Goal: Task Accomplishment & Management: Manage account settings

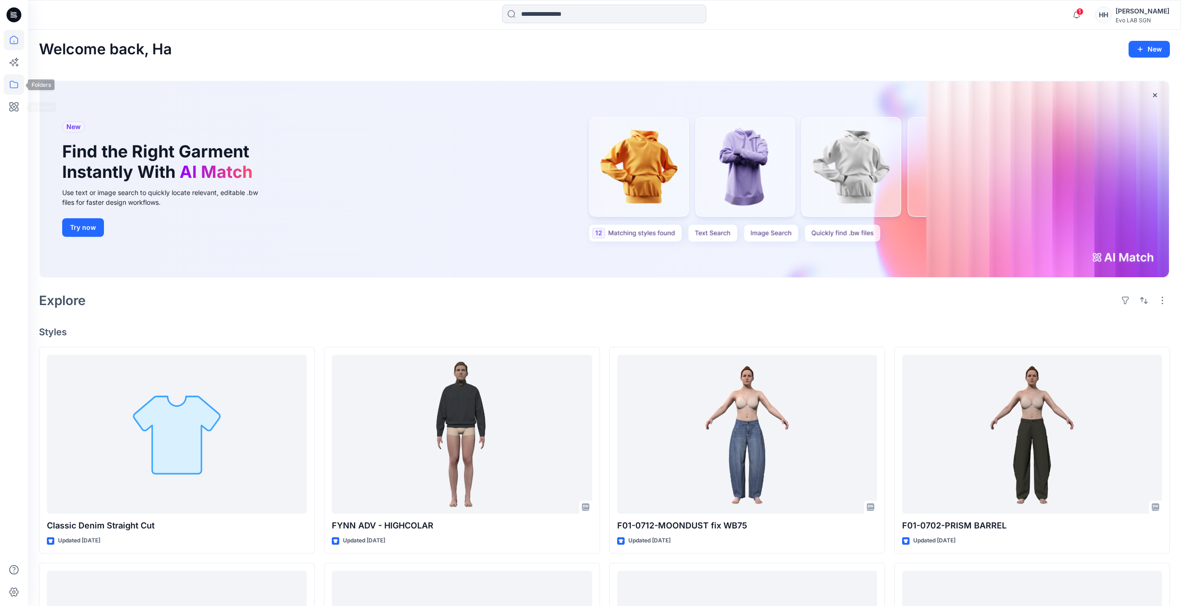
click at [19, 80] on icon at bounding box center [14, 84] width 20 height 20
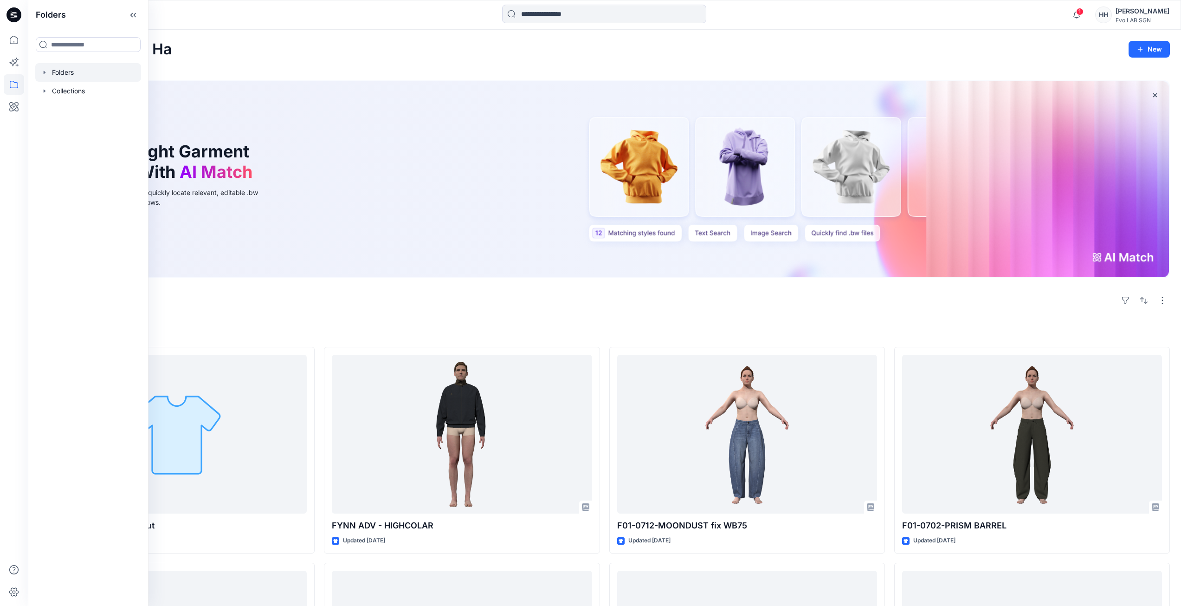
click at [92, 68] on div at bounding box center [88, 72] width 106 height 19
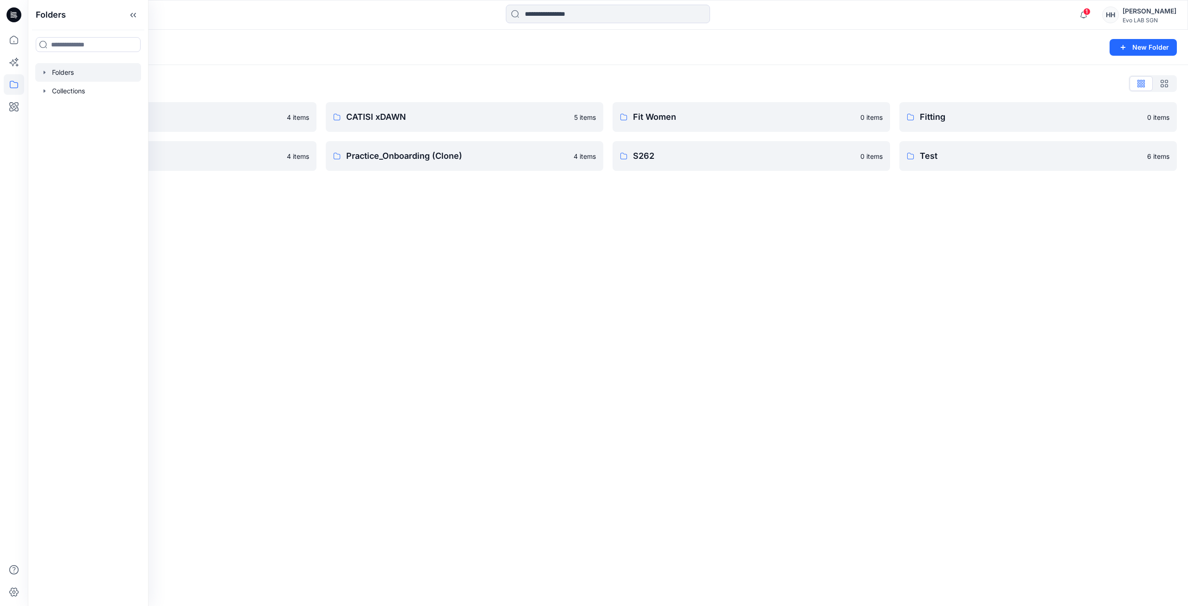
click at [416, 240] on div "Folders New Folder Folders List 3D NEW SAMPLE 4 items Practice_Onboarding 4 ite…" at bounding box center [608, 318] width 1160 height 576
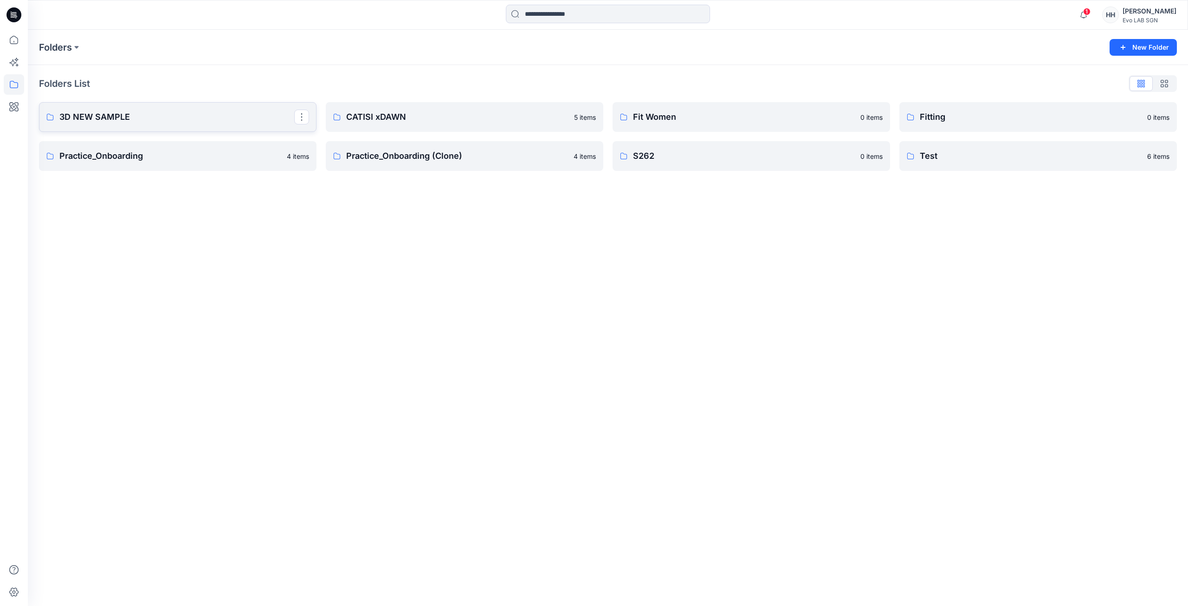
click at [171, 111] on p "3D NEW SAMPLE" at bounding box center [176, 116] width 235 height 13
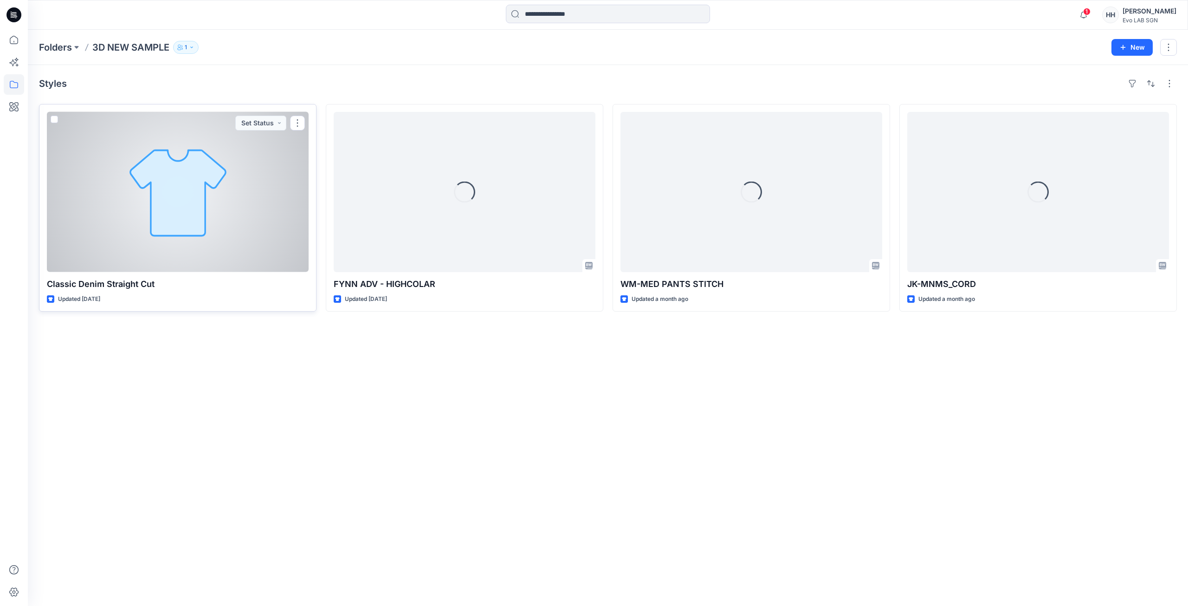
drag, startPoint x: 208, startPoint y: 145, endPoint x: 209, endPoint y: 140, distance: 4.7
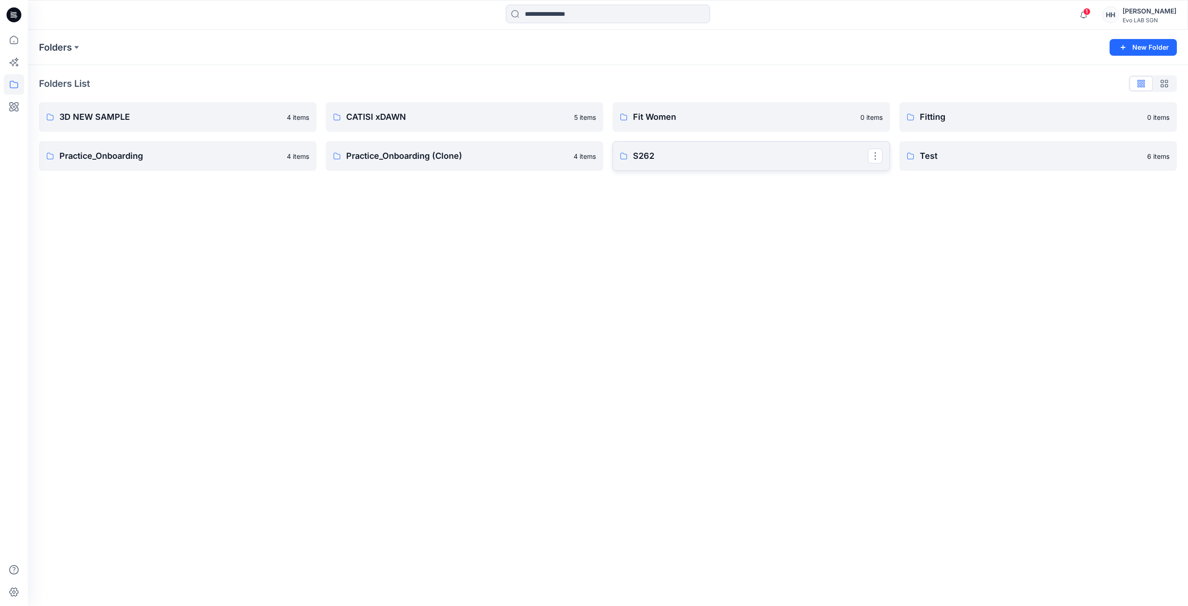
click at [735, 154] on p "S262" at bounding box center [750, 155] width 235 height 13
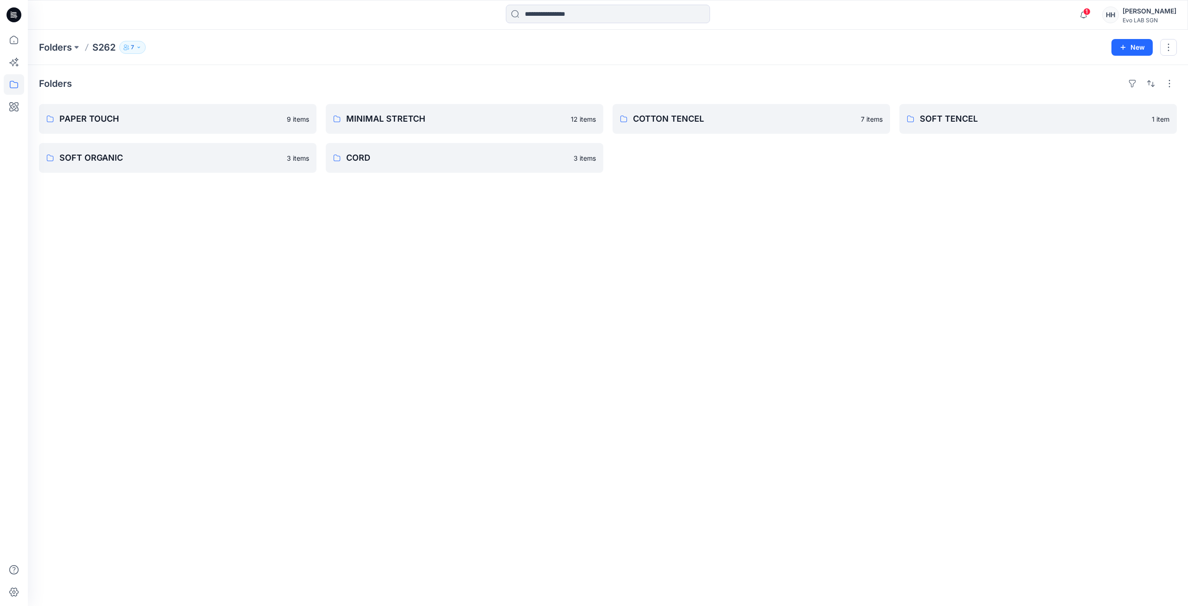
drag, startPoint x: 269, startPoint y: 247, endPoint x: 538, endPoint y: 256, distance: 269.3
click at [600, 290] on div "Folders PAPER TOUCH 9 items SOFT ORGANIC 3 items MINIMAL STRETCH 12 items CORD …" at bounding box center [608, 335] width 1160 height 541
click at [1145, 48] on button "New" at bounding box center [1131, 47] width 41 height 17
click at [1106, 89] on p "New Folder" at bounding box center [1105, 89] width 34 height 10
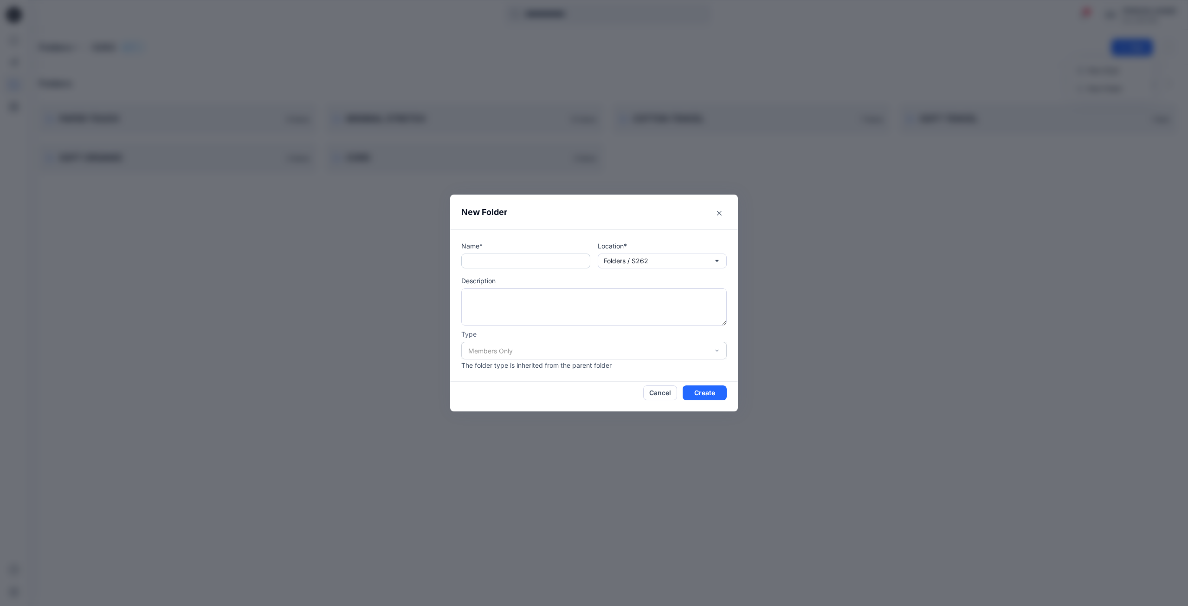
click at [511, 262] on input "text" at bounding box center [525, 260] width 129 height 15
type input "****"
click at [715, 394] on button "Create" at bounding box center [705, 392] width 44 height 15
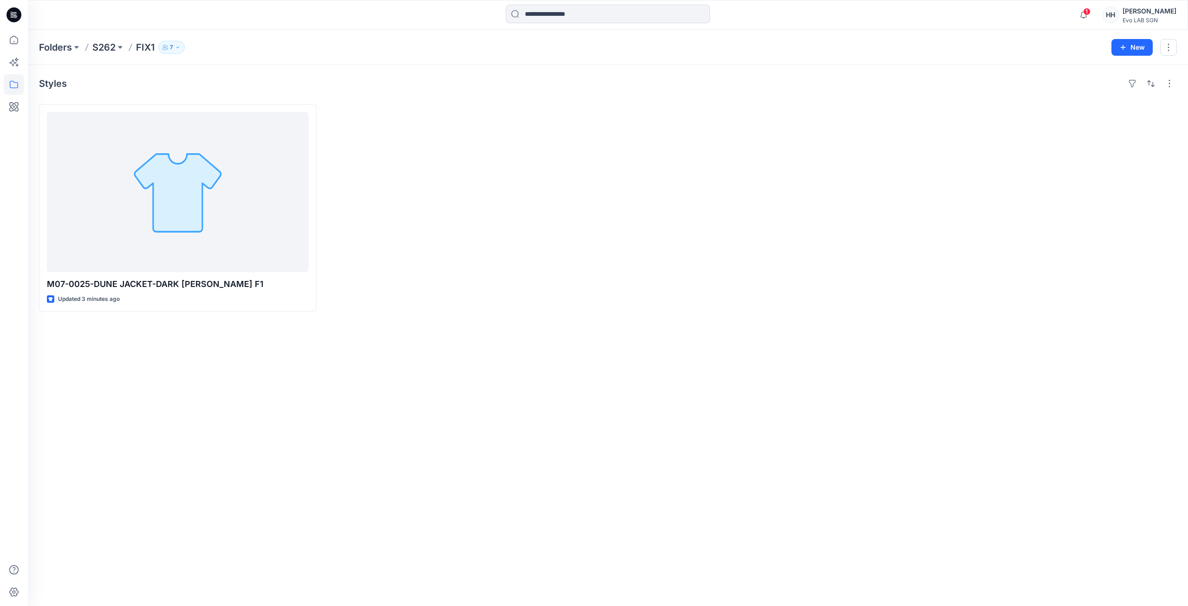
click at [1004, 462] on div "Styles M07-0025-DUNE JACKET-DARK LODEN F1 Updated 3 minutes ago" at bounding box center [608, 335] width 1160 height 541
click at [1092, 7] on icon "button" at bounding box center [1084, 15] width 18 height 19
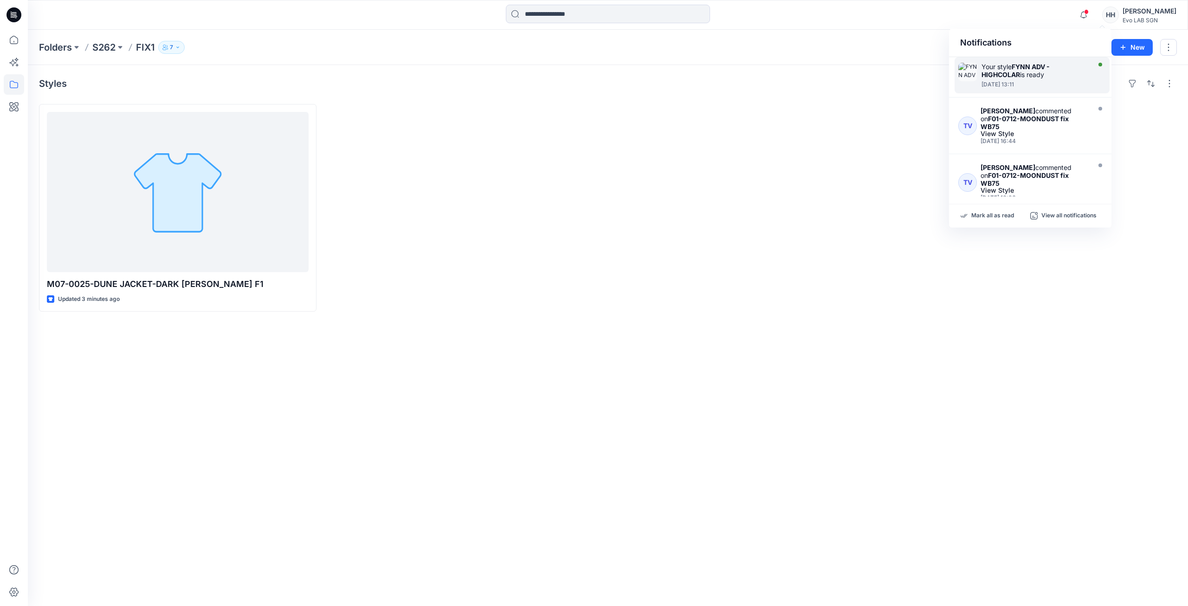
click at [1001, 84] on div "[DATE] 13:11" at bounding box center [1034, 84] width 107 height 6
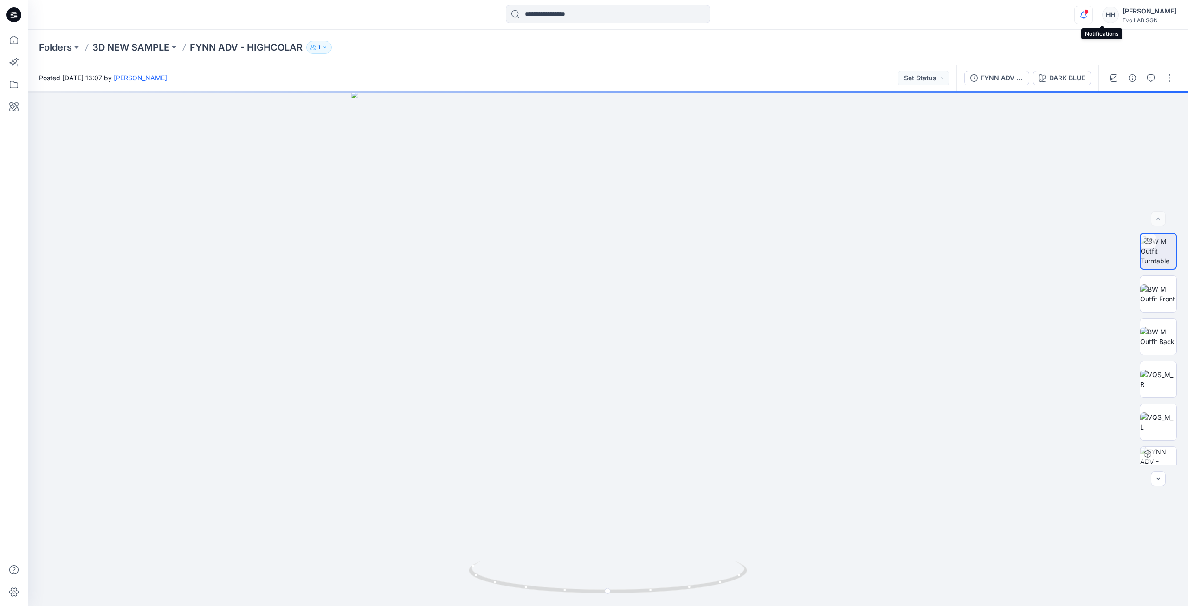
click at [1092, 13] on icon "button" at bounding box center [1084, 15] width 18 height 19
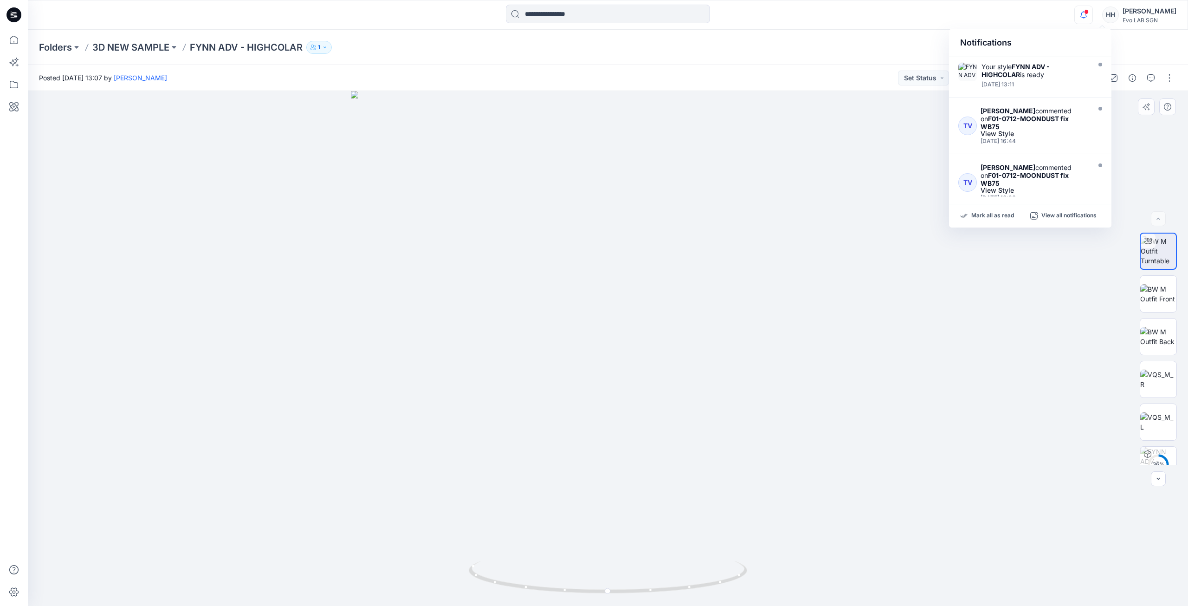
click at [820, 196] on div at bounding box center [608, 348] width 1160 height 515
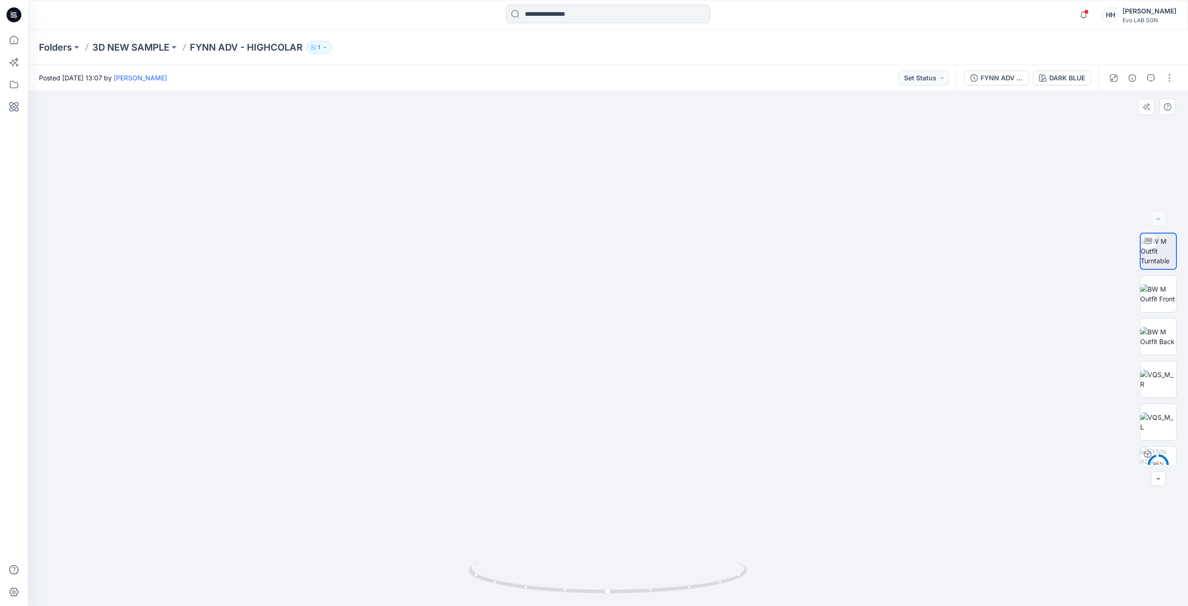
drag, startPoint x: 689, startPoint y: 362, endPoint x: 686, endPoint y: 442, distance: 79.9
click at [13, 82] on icon at bounding box center [14, 84] width 20 height 20
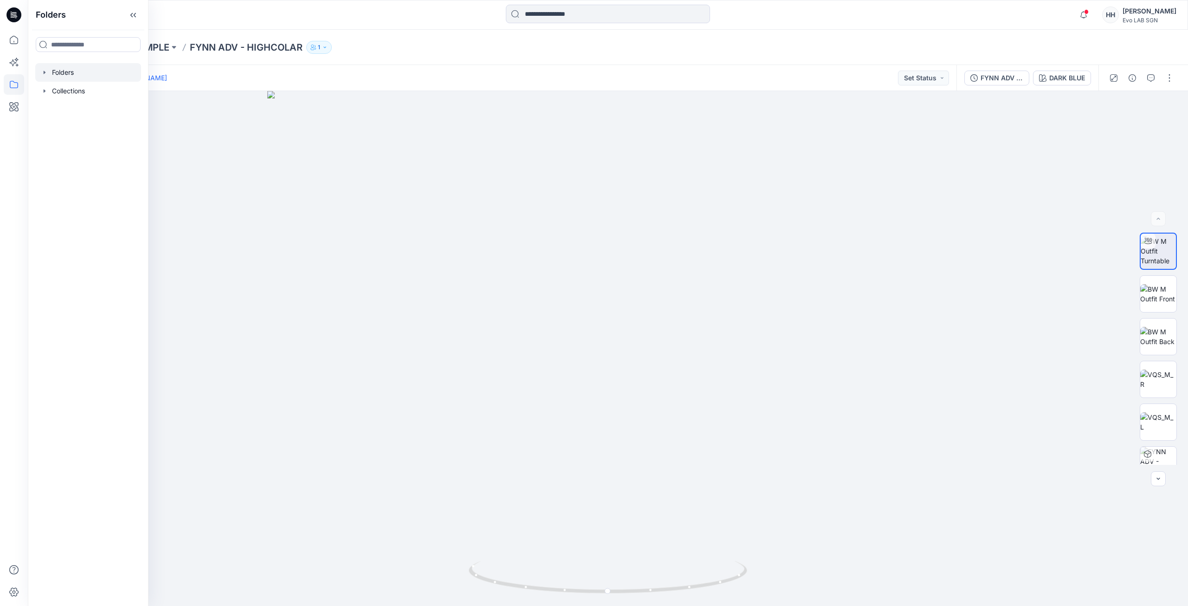
click at [79, 75] on div at bounding box center [88, 72] width 106 height 19
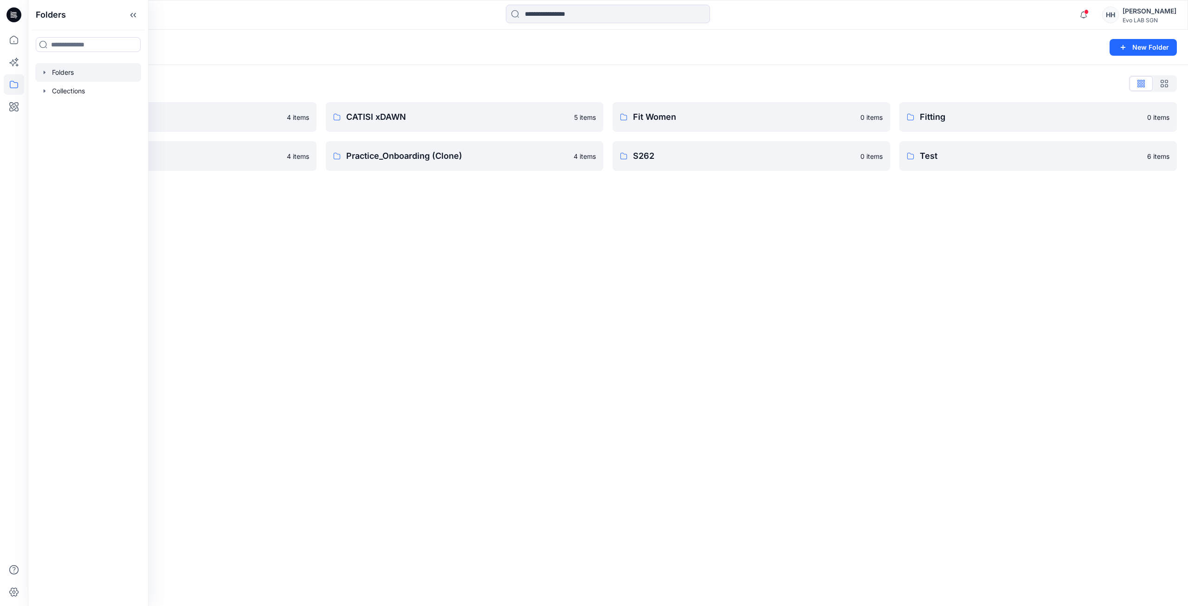
drag, startPoint x: 448, startPoint y: 242, endPoint x: 497, endPoint y: 231, distance: 49.9
click at [453, 241] on div "Folders New Folder Folders List 3D NEW SAMPLE 4 items Practice_Onboarding 4 ite…" at bounding box center [608, 318] width 1160 height 576
click at [724, 168] on link "S262 0 items" at bounding box center [752, 156] width 278 height 30
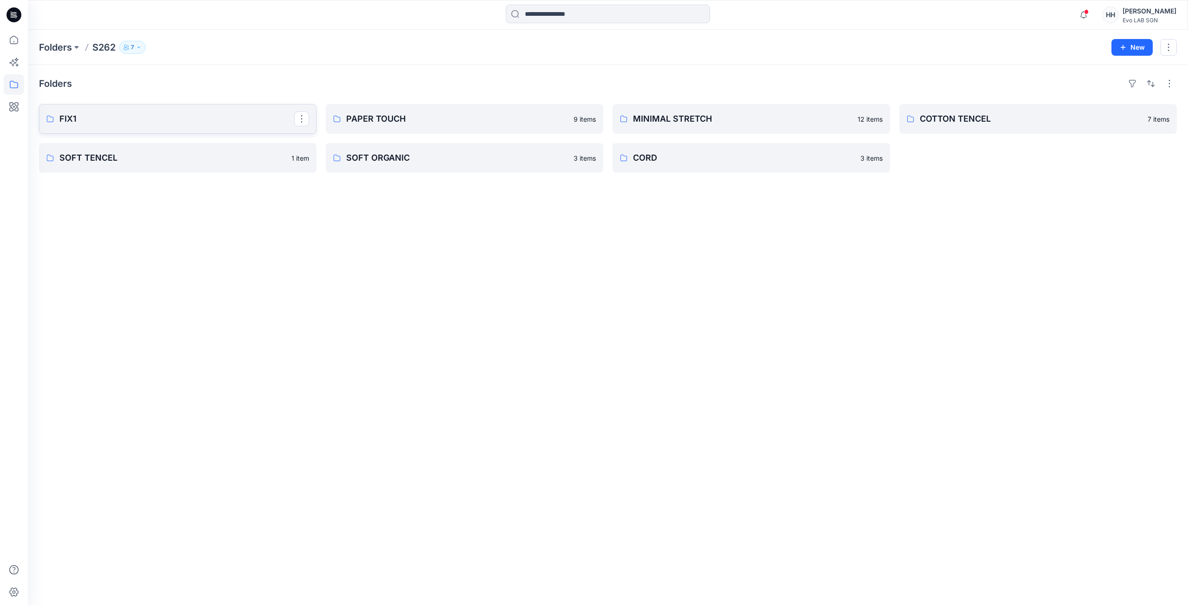
click at [161, 118] on p "FIX1" at bounding box center [176, 118] width 235 height 13
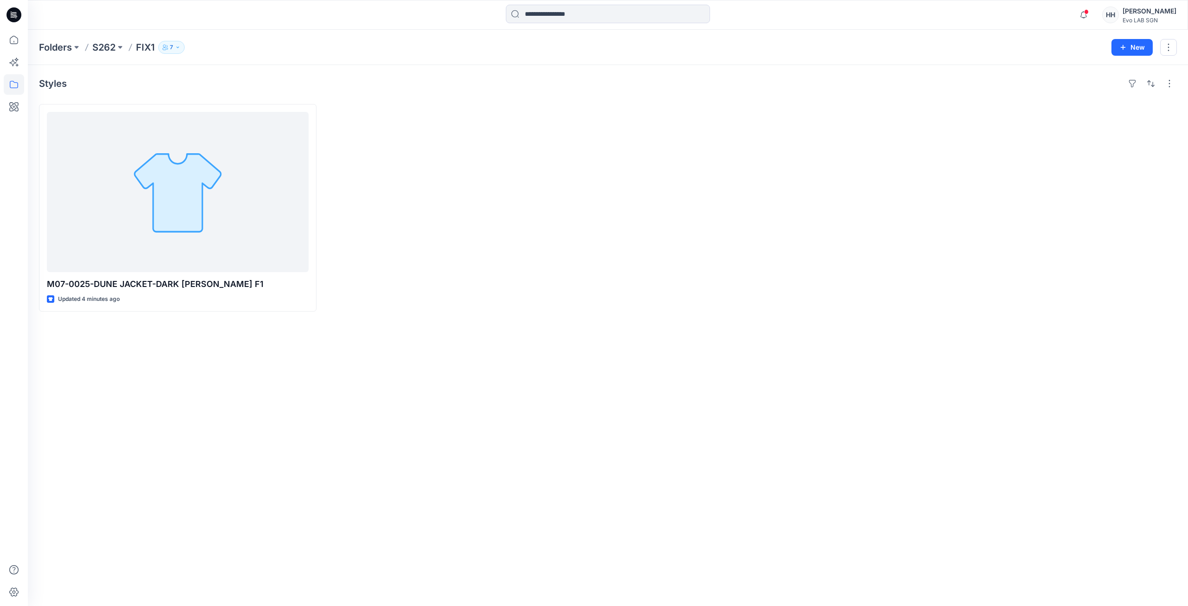
click at [444, 283] on div at bounding box center [465, 207] width 278 height 207
click at [367, 332] on div "Styles M07-0025-DUNE JACKET-DARK LODEN F1 Updated 11 minutes ago" at bounding box center [608, 335] width 1160 height 541
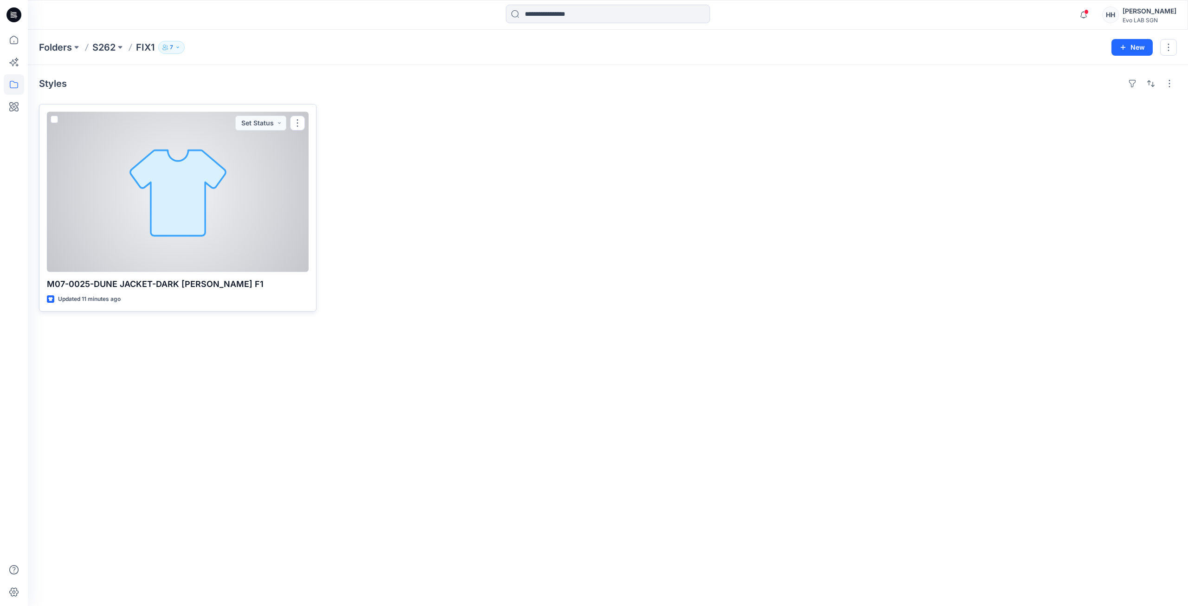
click at [185, 211] on div at bounding box center [178, 192] width 262 height 160
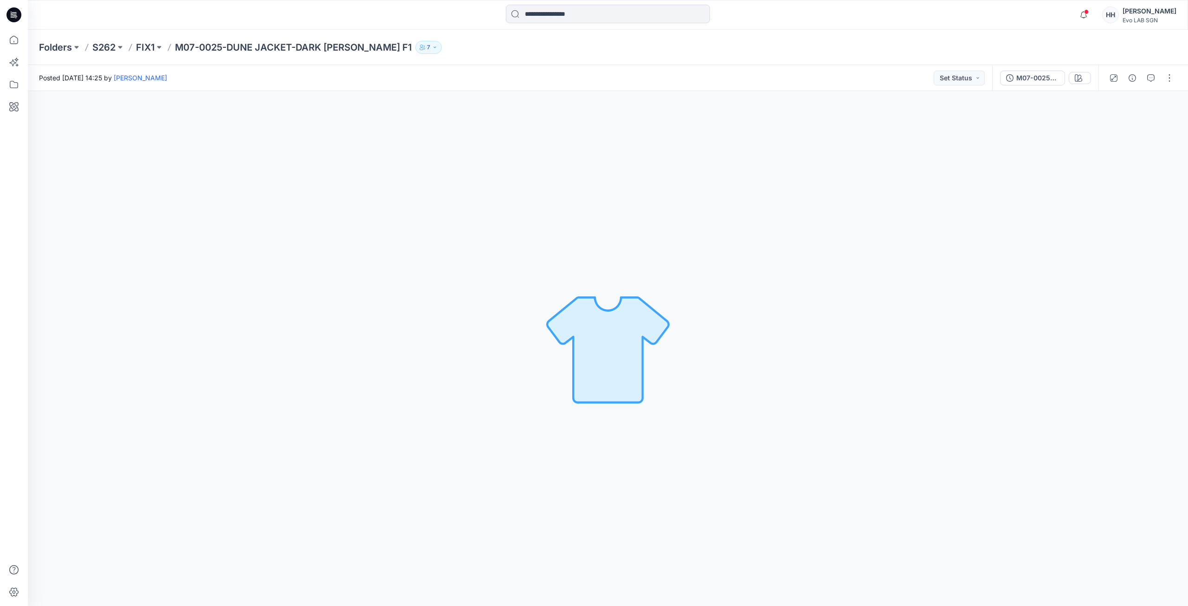
click at [317, 191] on div "Loading... Material Properties Loading..." at bounding box center [608, 348] width 1160 height 515
click at [208, 217] on div "Loading... Material Properties Loading..." at bounding box center [608, 348] width 1160 height 515
click at [220, 213] on div "Loading... Material Properties Loading..." at bounding box center [608, 348] width 1160 height 515
drag, startPoint x: 272, startPoint y: 149, endPoint x: 261, endPoint y: 156, distance: 13.6
click at [272, 149] on div "Loading... Material Properties Loading..." at bounding box center [608, 348] width 1160 height 515
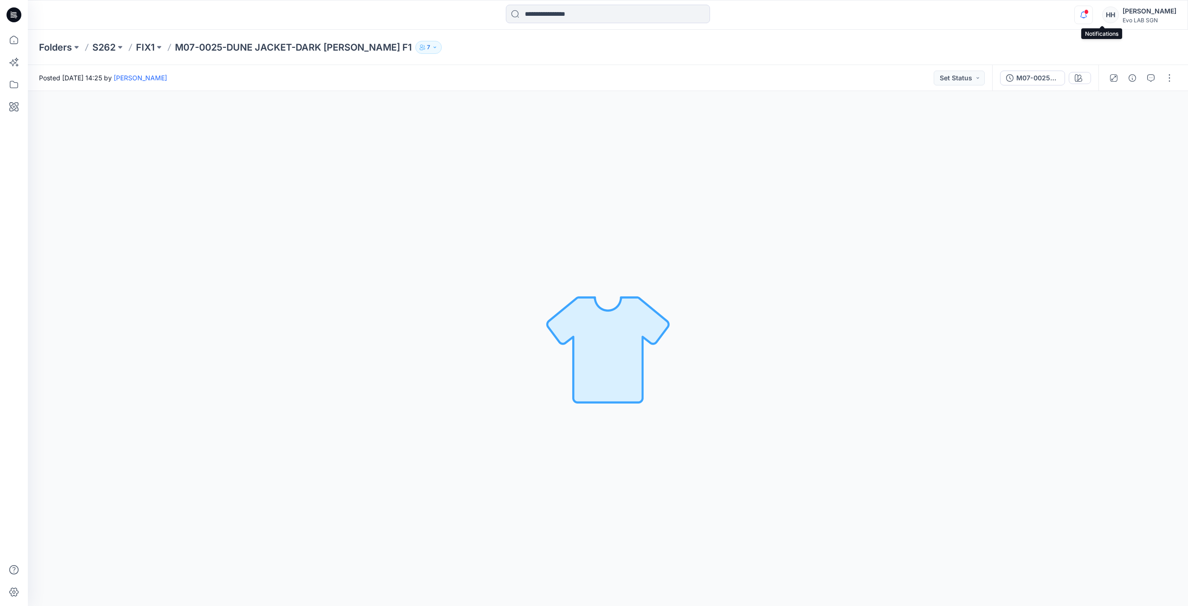
click at [1092, 8] on icon "button" at bounding box center [1084, 15] width 18 height 19
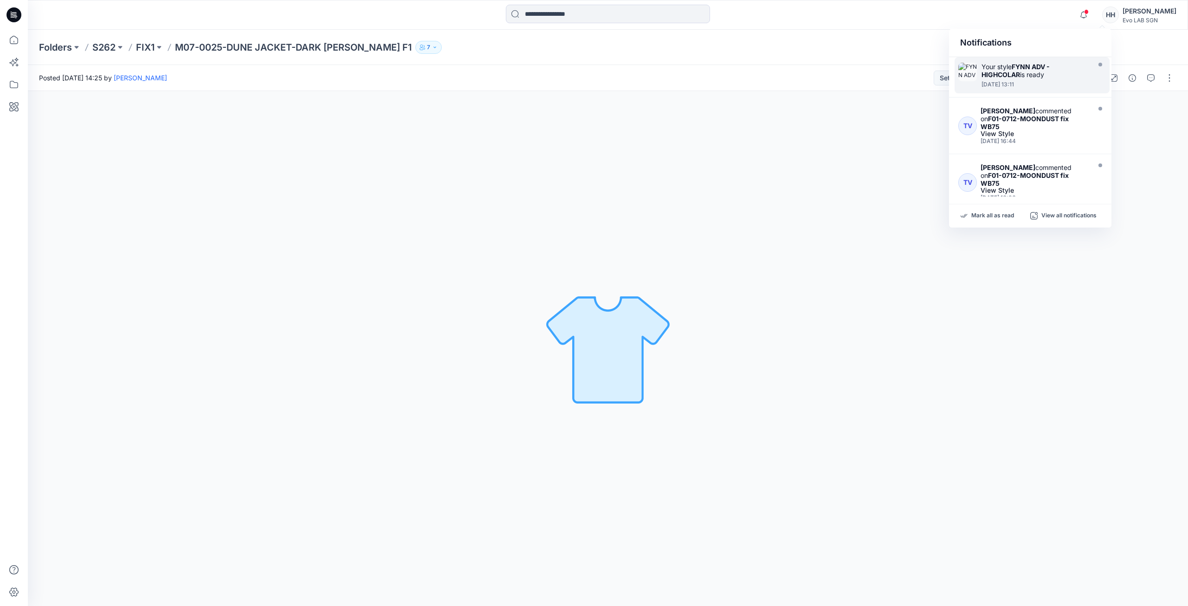
click at [1066, 74] on div "Your style FYNN ADV - HIGHCOLAR is ready" at bounding box center [1034, 71] width 107 height 16
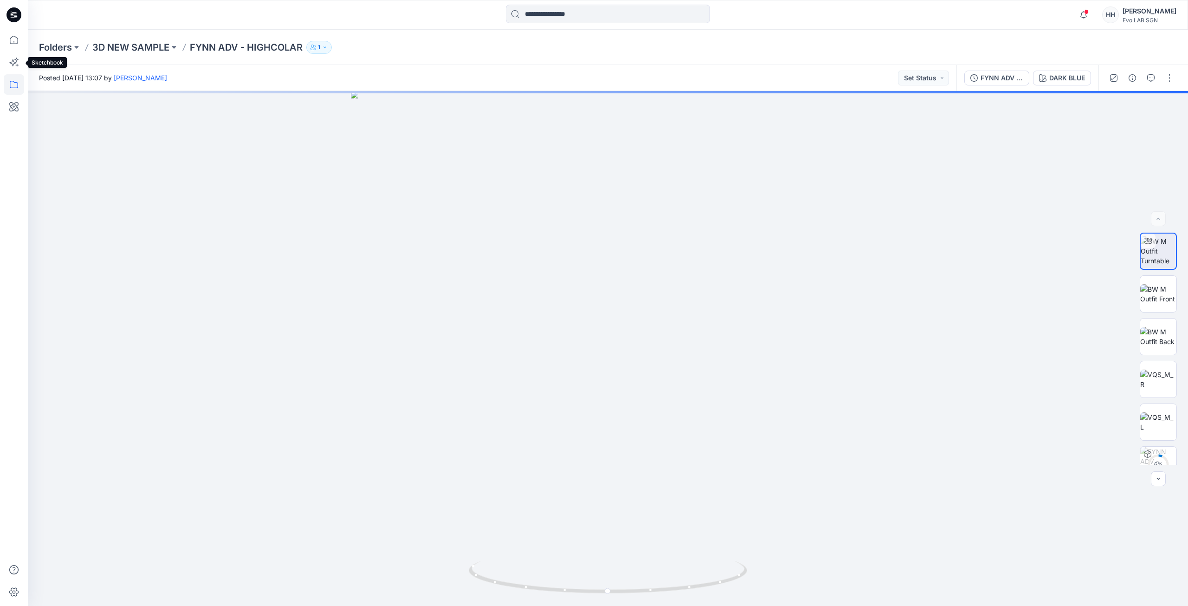
click at [16, 87] on icon at bounding box center [14, 84] width 20 height 20
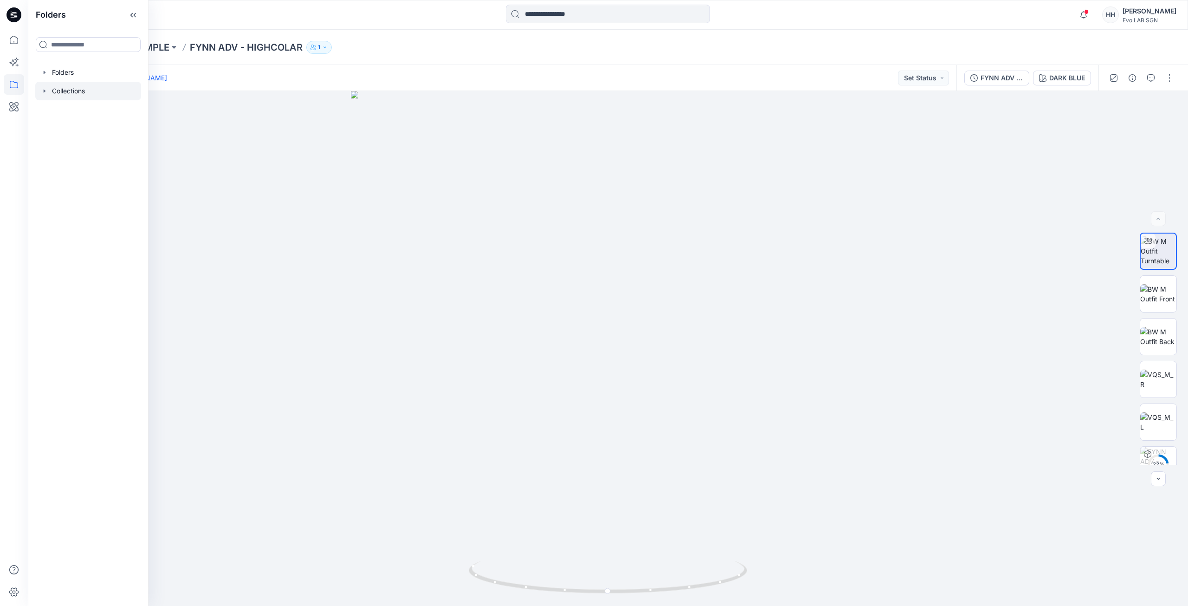
click at [77, 91] on div at bounding box center [88, 91] width 106 height 19
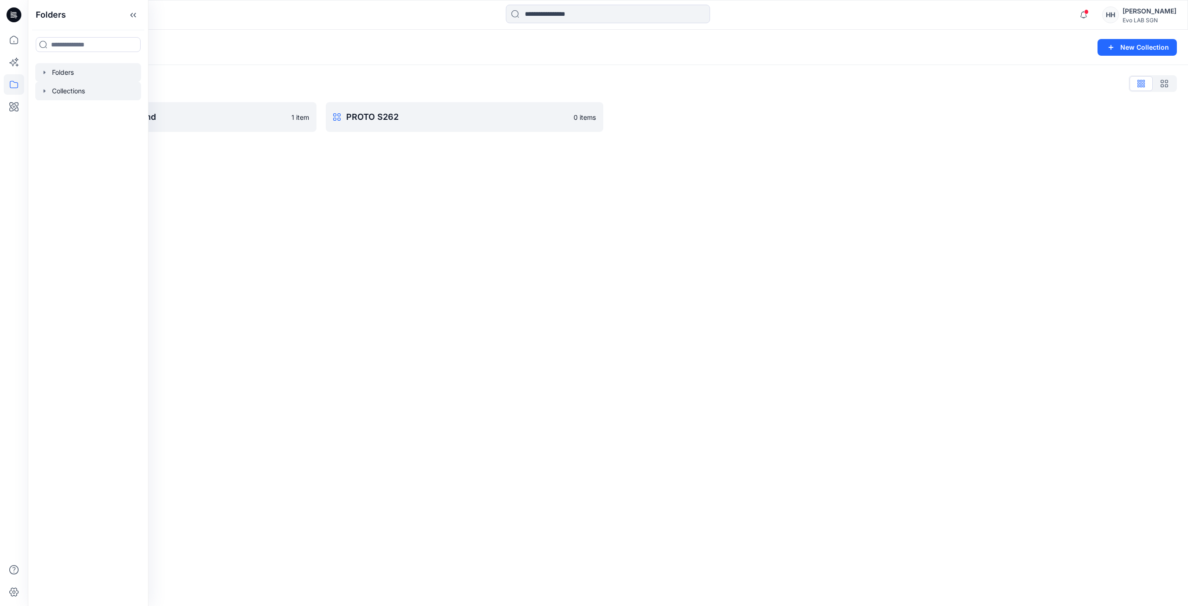
click at [83, 76] on div at bounding box center [88, 72] width 106 height 19
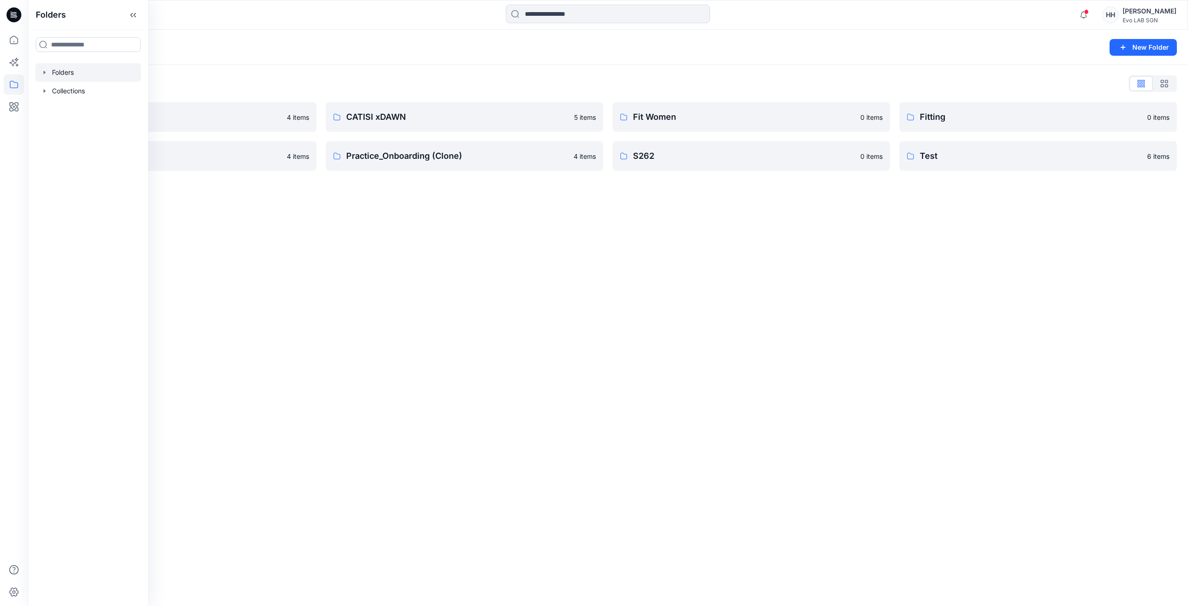
click at [430, 224] on div "Folders New Folder Folders List 3D NEW SAMPLE 4 items Practice_Onboarding 4 ite…" at bounding box center [608, 318] width 1160 height 576
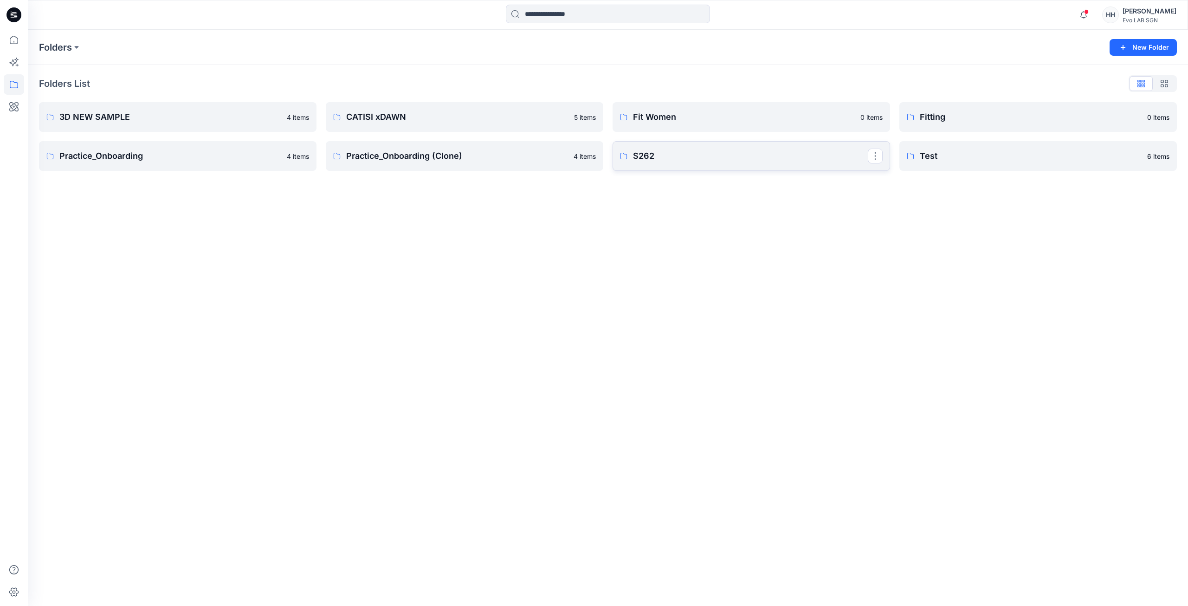
click at [692, 158] on p "S262" at bounding box center [750, 155] width 235 height 13
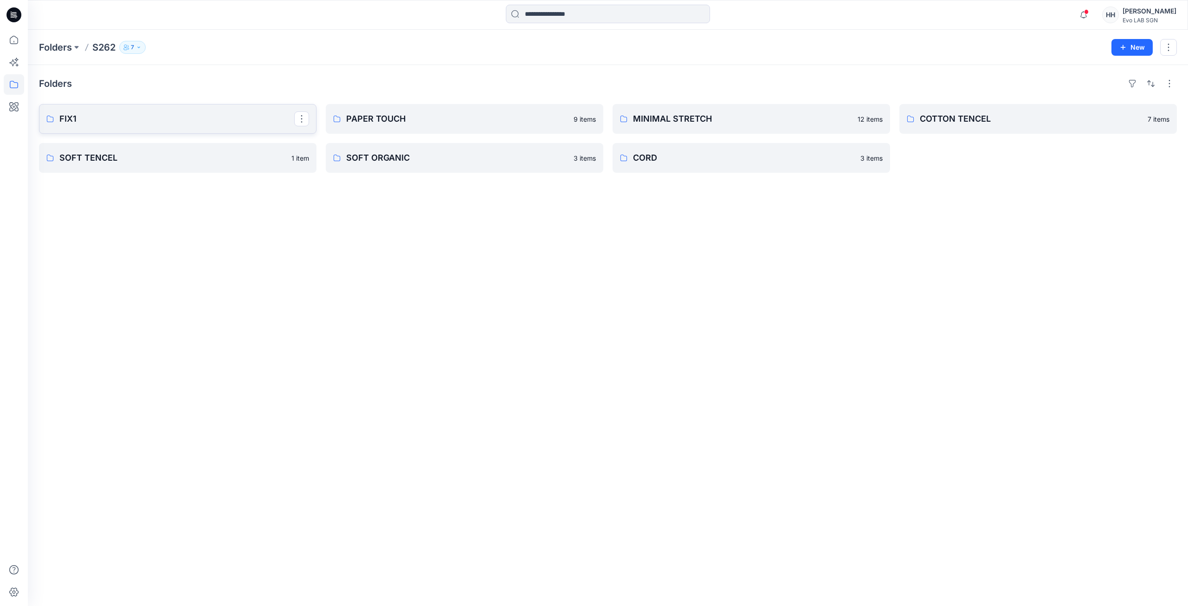
click at [158, 129] on link "FIX1" at bounding box center [178, 119] width 278 height 30
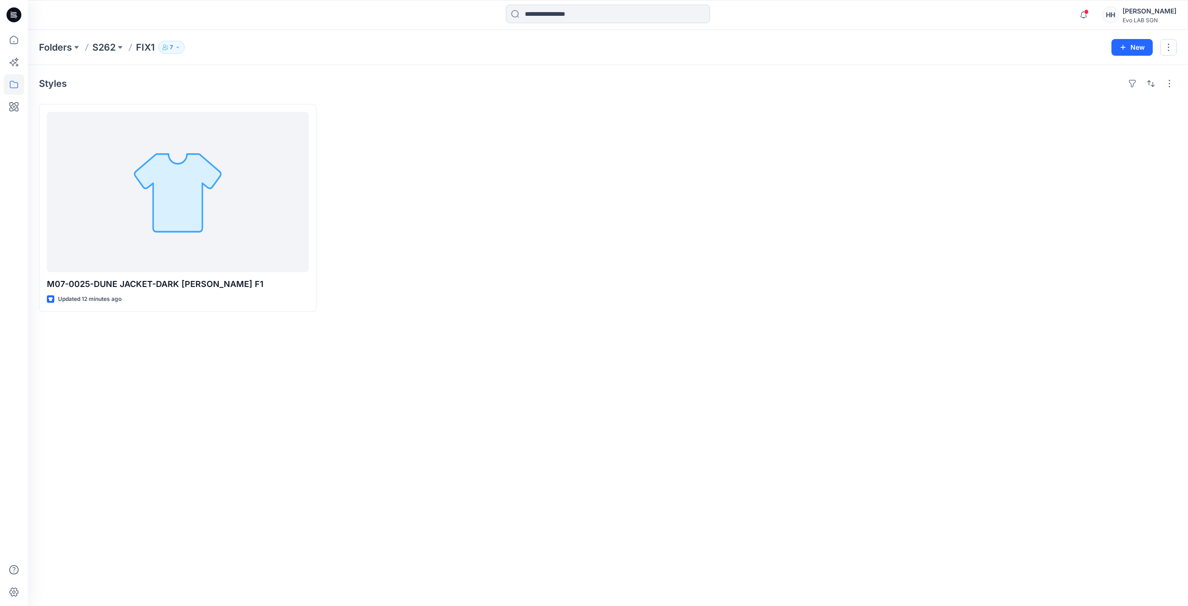
click at [581, 297] on div at bounding box center [465, 207] width 278 height 207
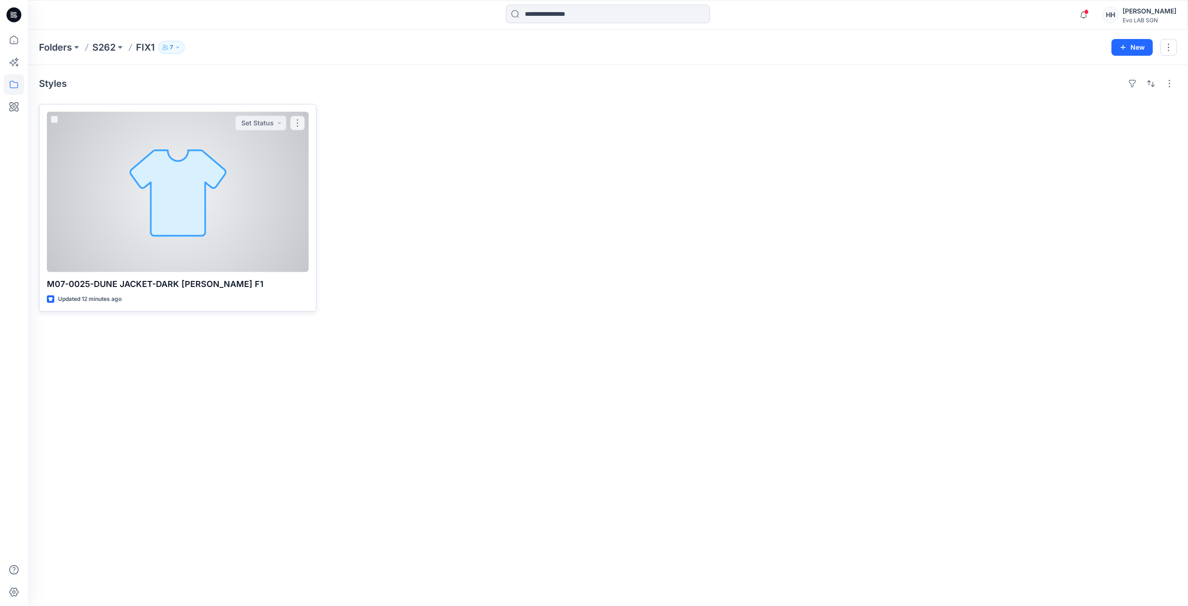
click at [147, 181] on div at bounding box center [178, 192] width 262 height 160
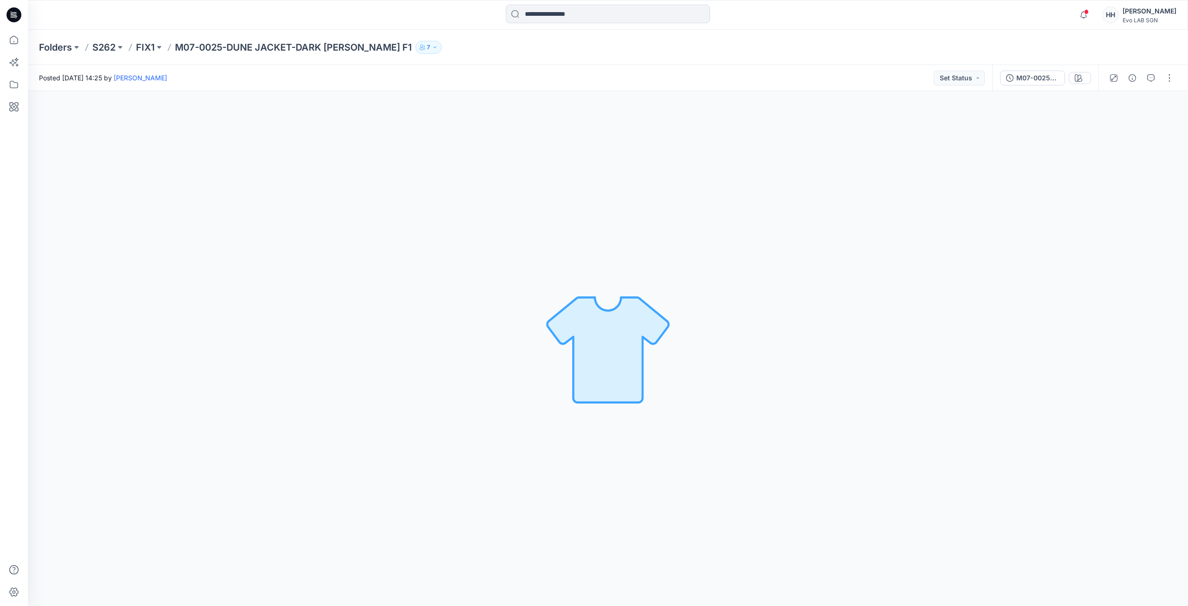
click at [827, 235] on div "Loading... Material Properties Loading..." at bounding box center [608, 348] width 1160 height 515
drag, startPoint x: 973, startPoint y: 314, endPoint x: 964, endPoint y: 318, distance: 9.8
click at [973, 313] on div "Loading... Material Properties Loading..." at bounding box center [608, 348] width 1160 height 515
click at [807, 323] on div "Loading... Material Properties Loading..." at bounding box center [608, 348] width 1160 height 515
click at [1081, 565] on div "Loading... Material Properties Loading..." at bounding box center [608, 348] width 1160 height 515
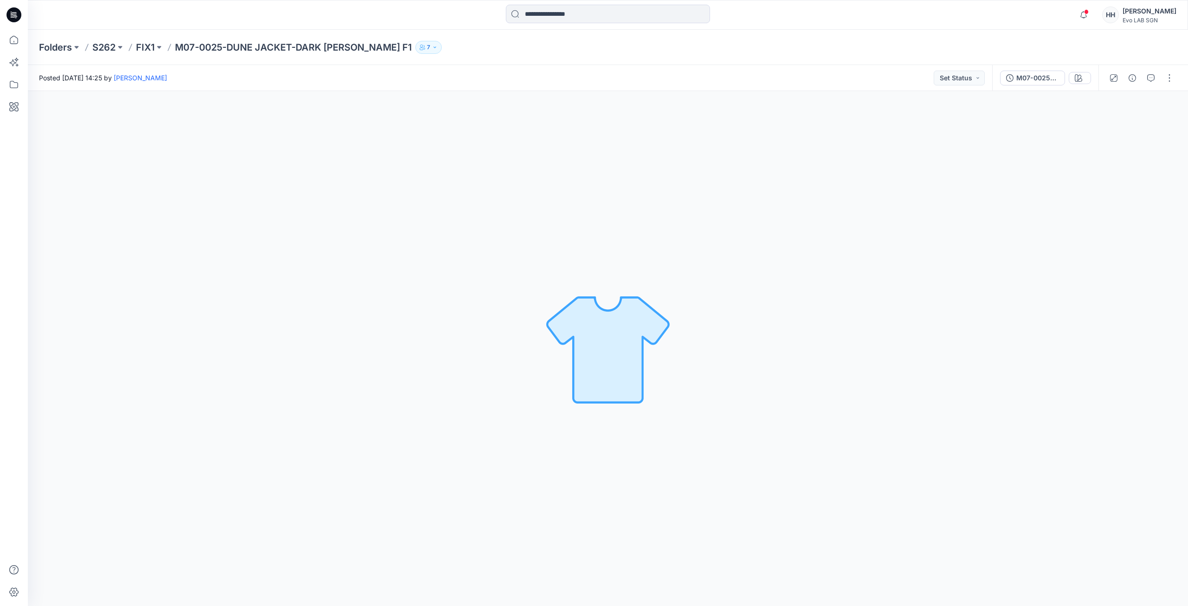
click at [886, 308] on div "Loading... Material Properties Loading..." at bounding box center [608, 348] width 1160 height 515
click at [1089, 11] on div at bounding box center [1081, 8] width 15 height 5
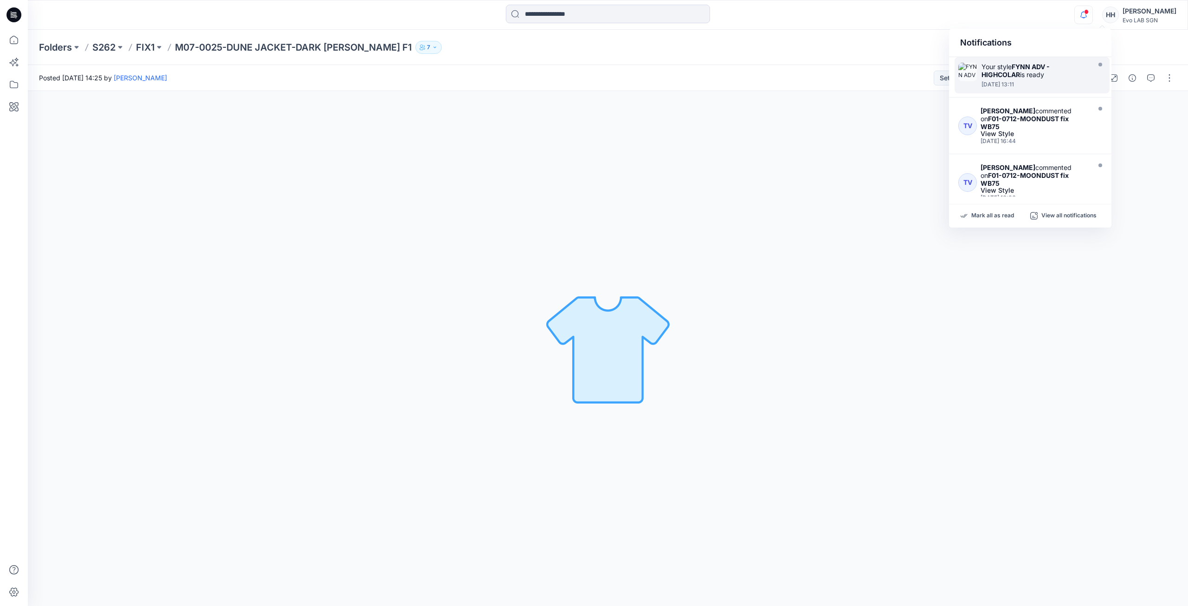
click at [1037, 78] on div at bounding box center [1034, 79] width 107 height 2
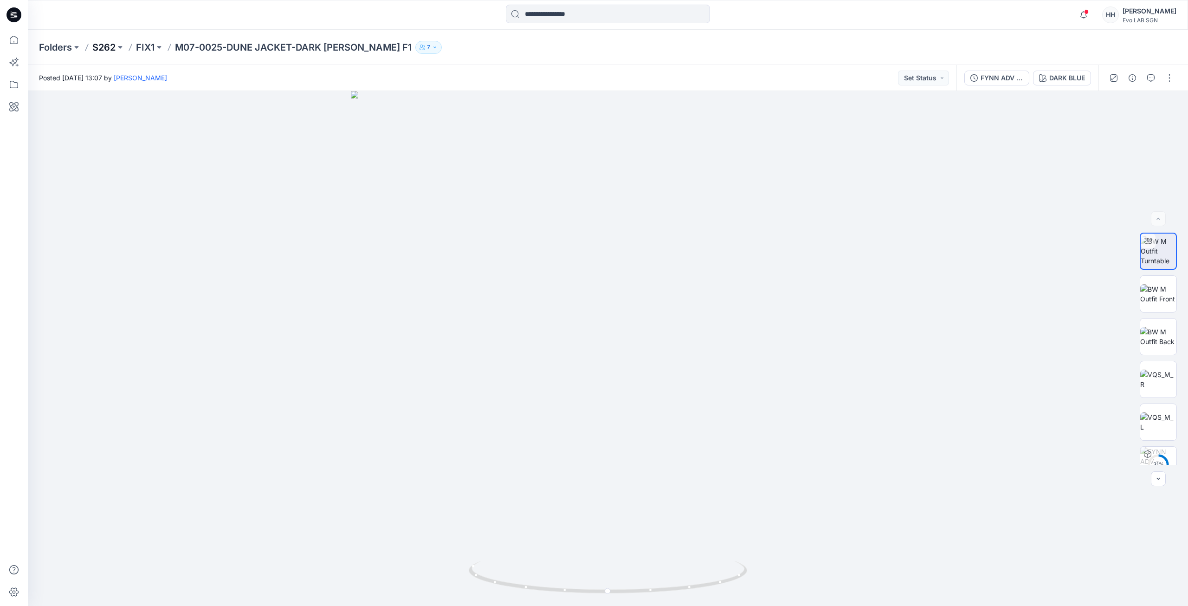
click at [102, 46] on p "S262" at bounding box center [103, 47] width 23 height 13
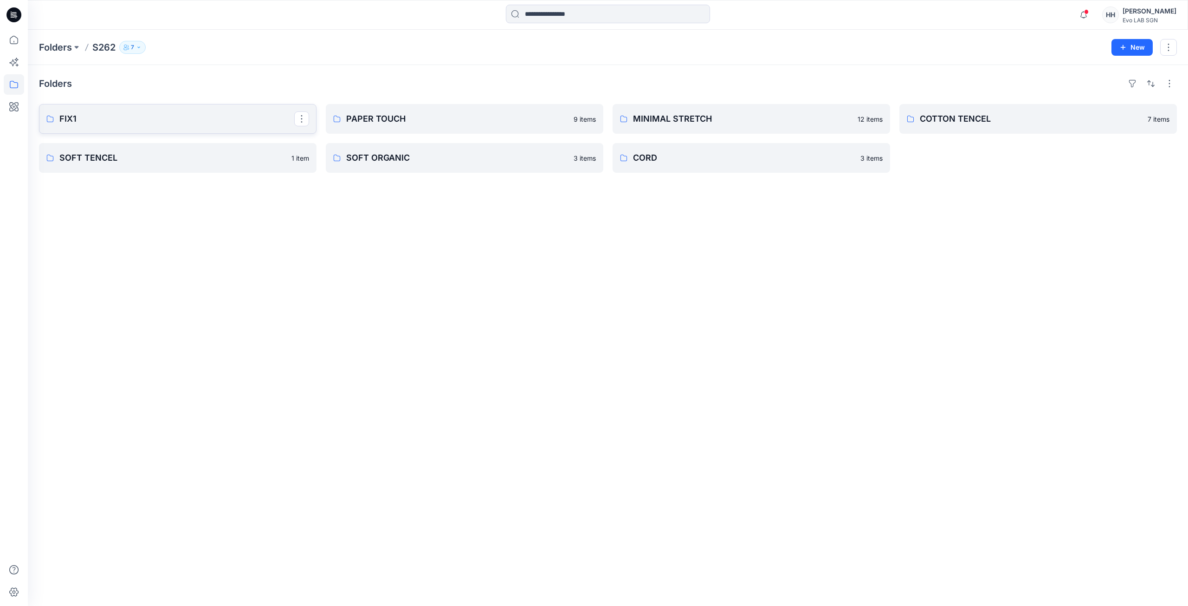
click at [197, 121] on p "FIX1" at bounding box center [176, 118] width 235 height 13
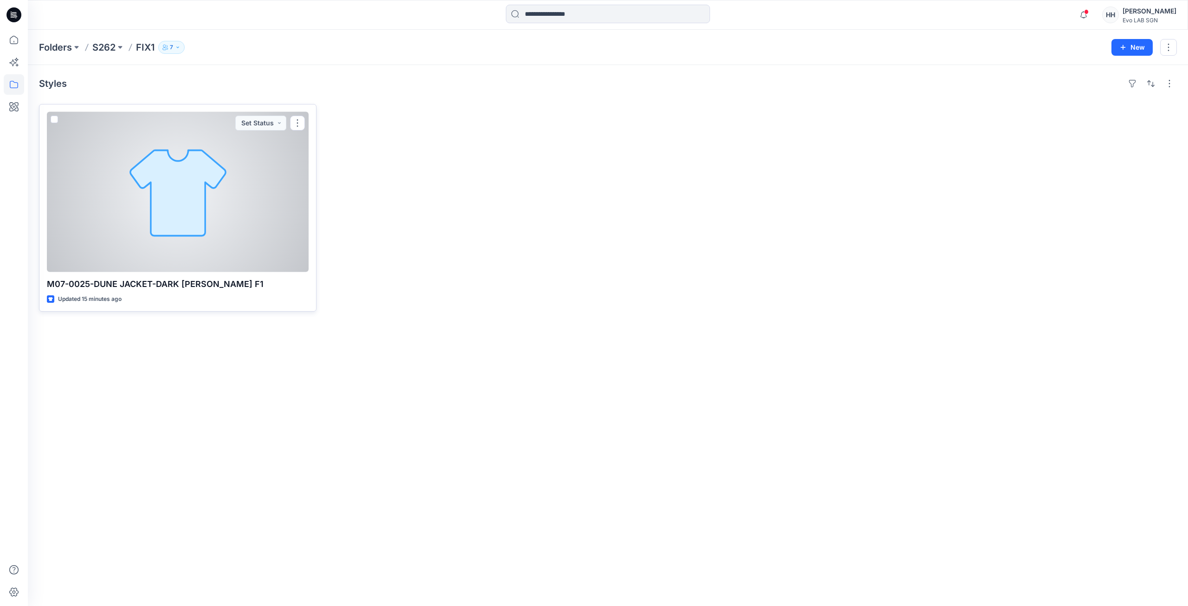
click at [189, 187] on div at bounding box center [178, 192] width 262 height 160
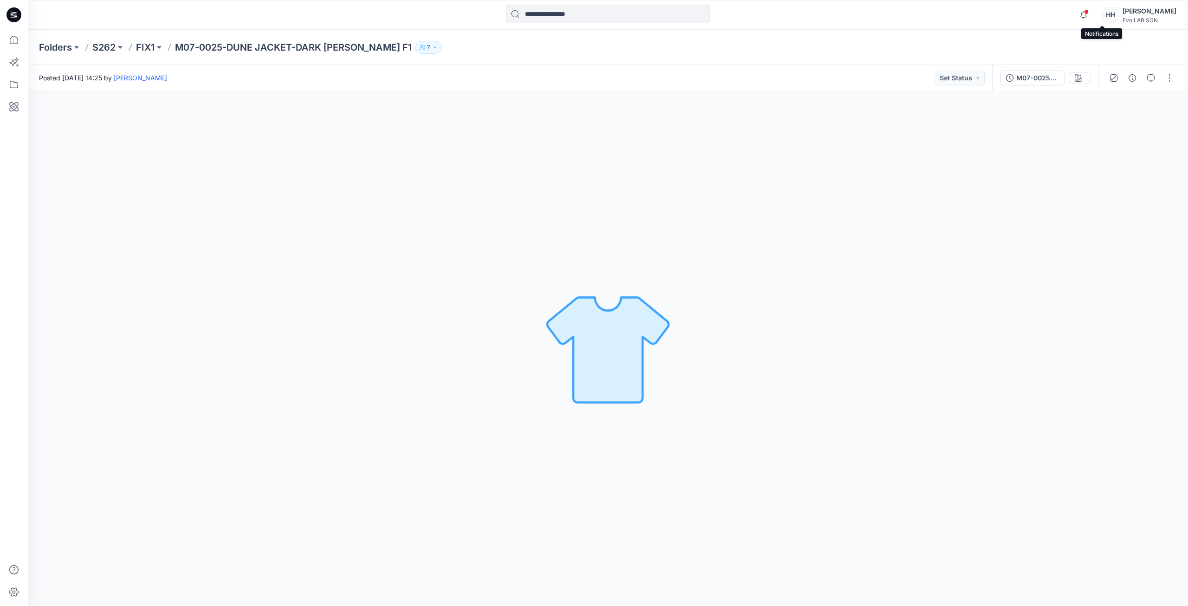
click at [1089, 12] on span at bounding box center [1086, 11] width 5 height 5
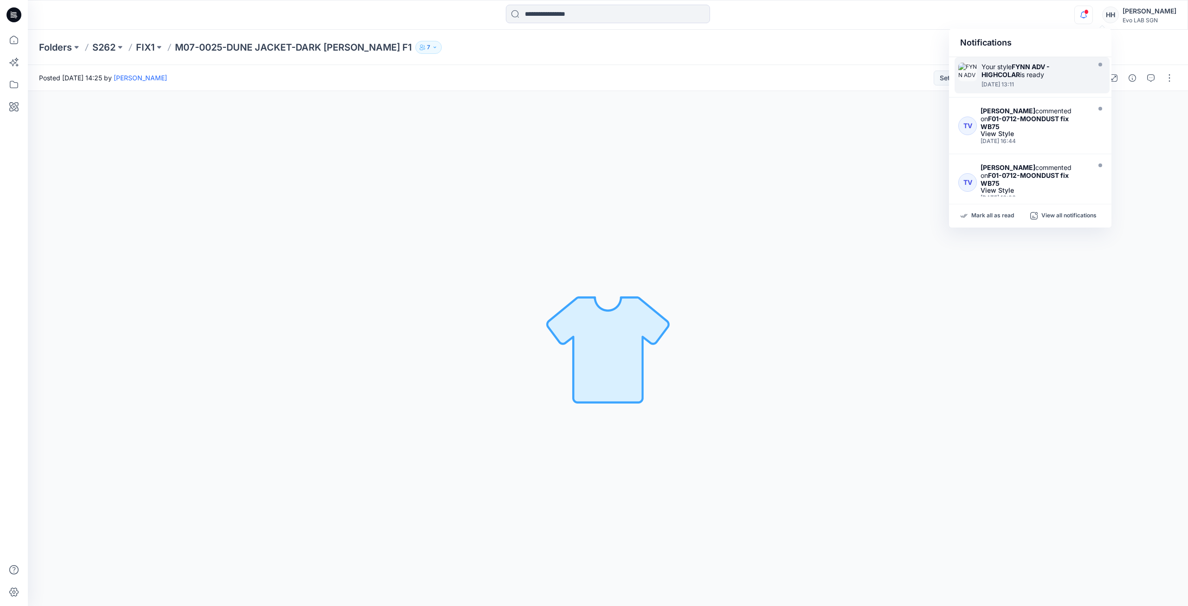
click at [1058, 75] on div "Your style FYNN ADV - HIGHCOLAR is ready" at bounding box center [1034, 71] width 107 height 16
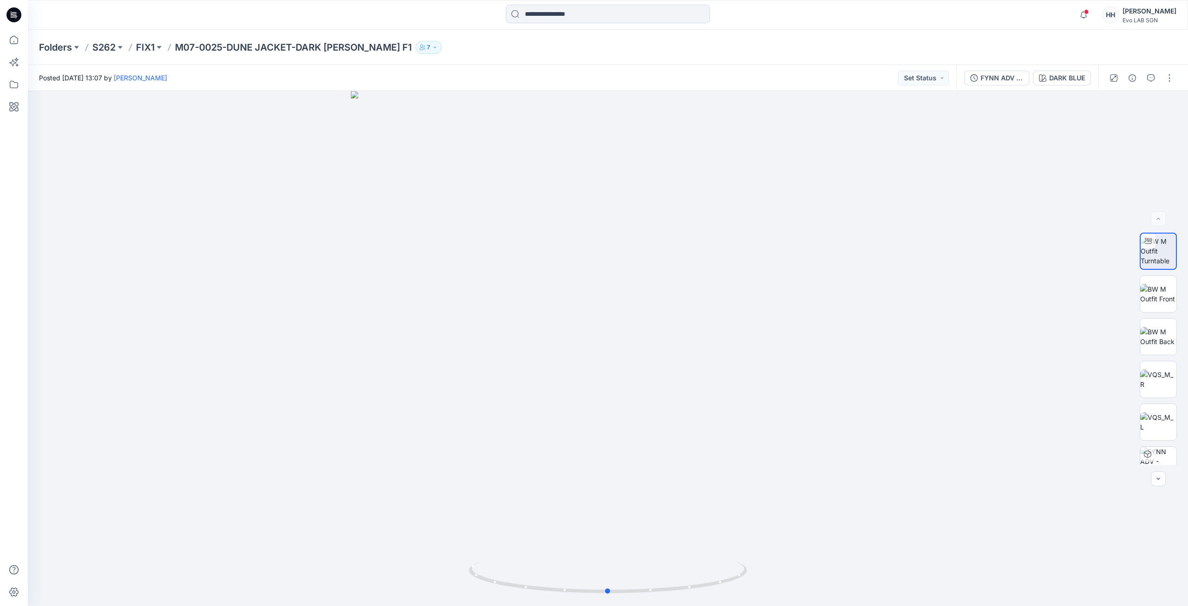
click at [811, 200] on div at bounding box center [608, 348] width 1160 height 515
click at [256, 149] on div at bounding box center [608, 348] width 1160 height 515
click at [150, 46] on p "FIX1" at bounding box center [145, 47] width 19 height 13
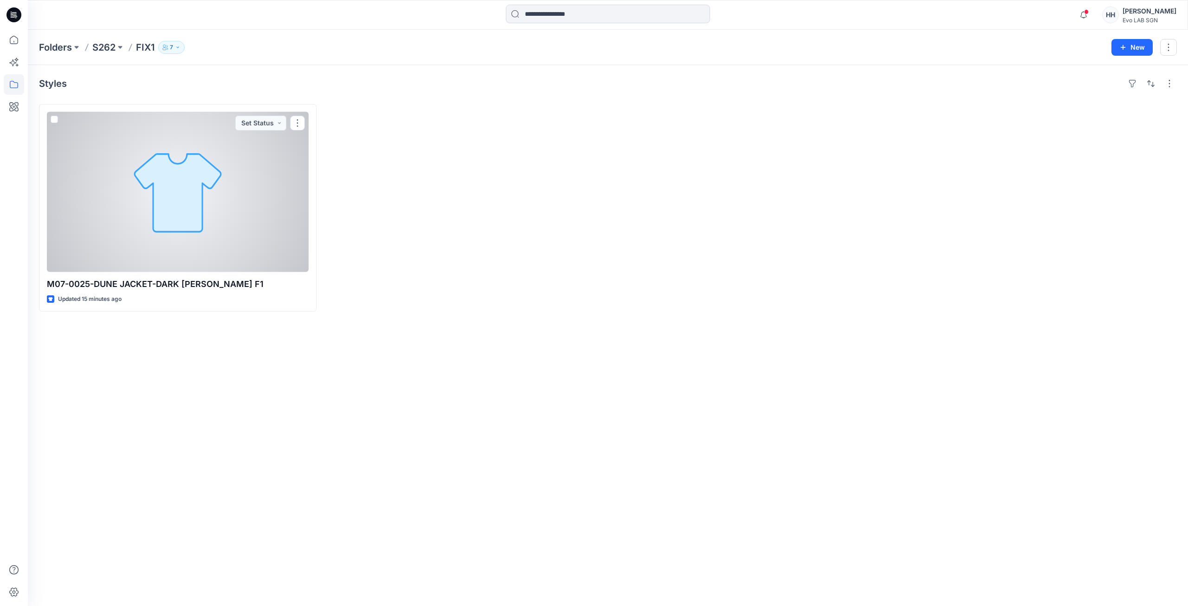
click at [224, 200] on div at bounding box center [178, 192] width 262 height 160
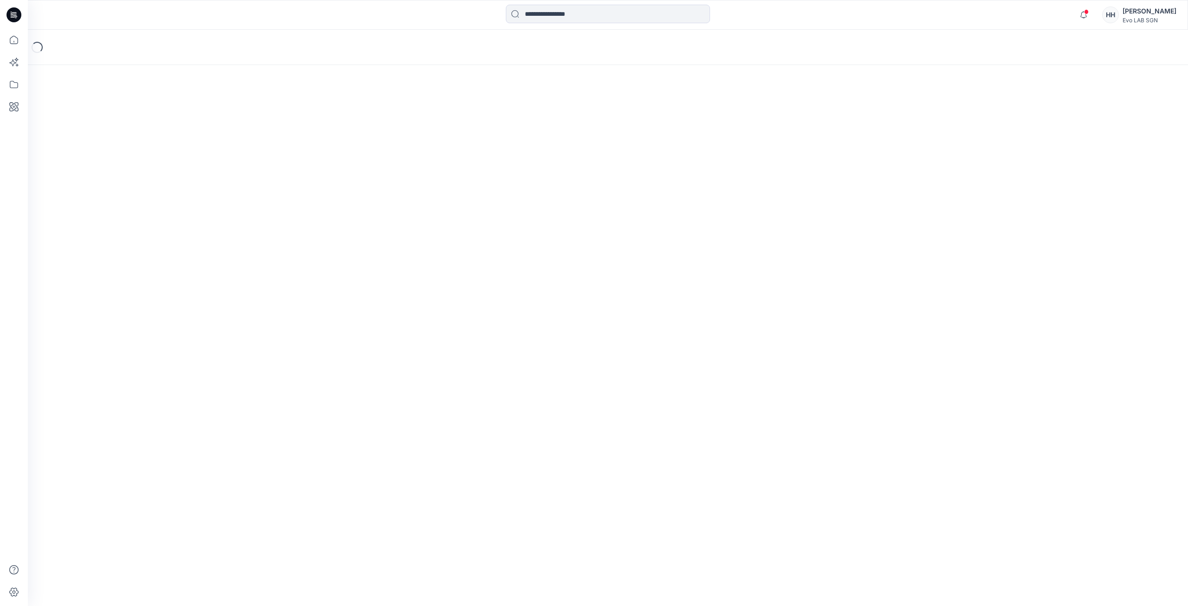
click at [224, 200] on div "Loading..." at bounding box center [608, 318] width 1160 height 576
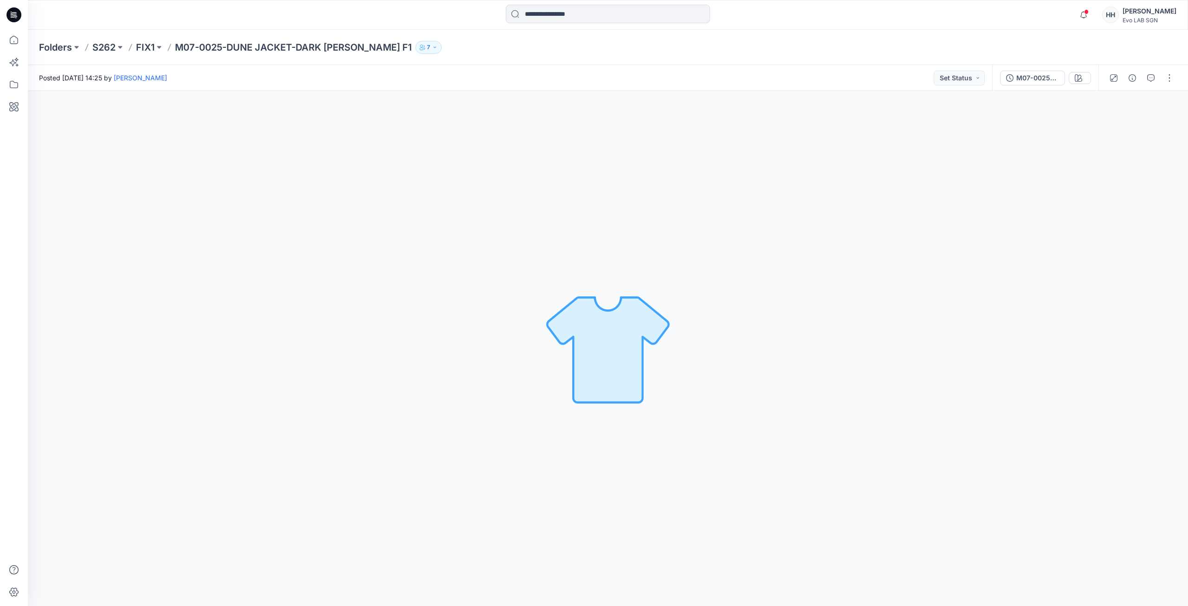
drag, startPoint x: 304, startPoint y: 262, endPoint x: 358, endPoint y: 273, distance: 55.5
click at [304, 262] on div "Loading... Material Properties Loading..." at bounding box center [608, 348] width 1160 height 515
click at [142, 46] on p "FIX1" at bounding box center [145, 47] width 19 height 13
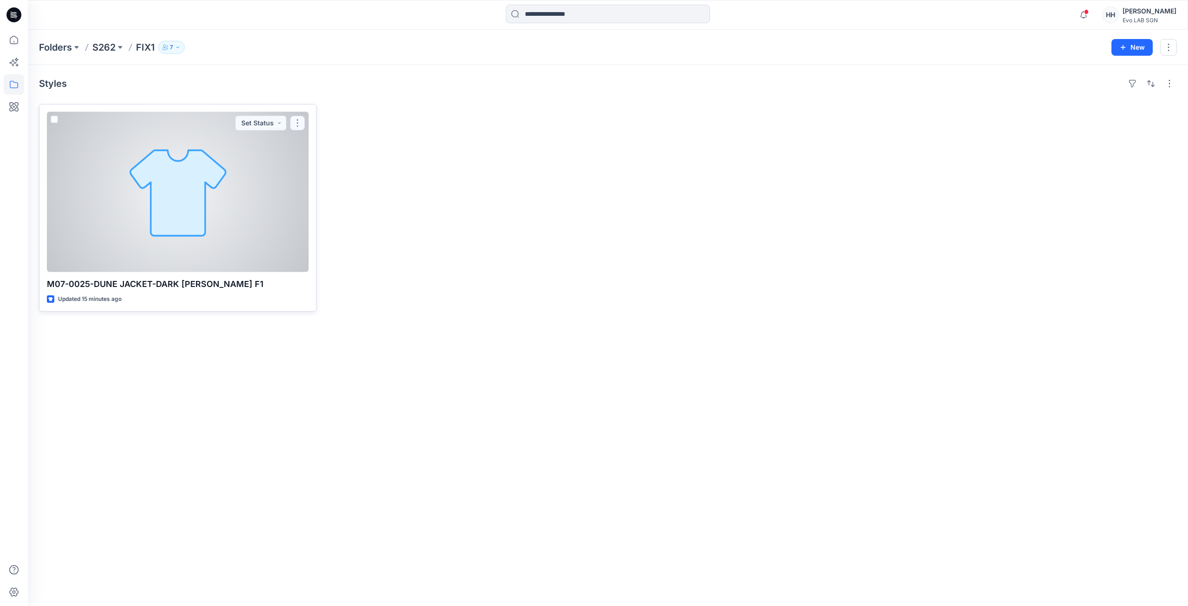
click at [292, 124] on button "button" at bounding box center [297, 123] width 15 height 15
click at [348, 144] on button "Edit" at bounding box center [342, 144] width 100 height 17
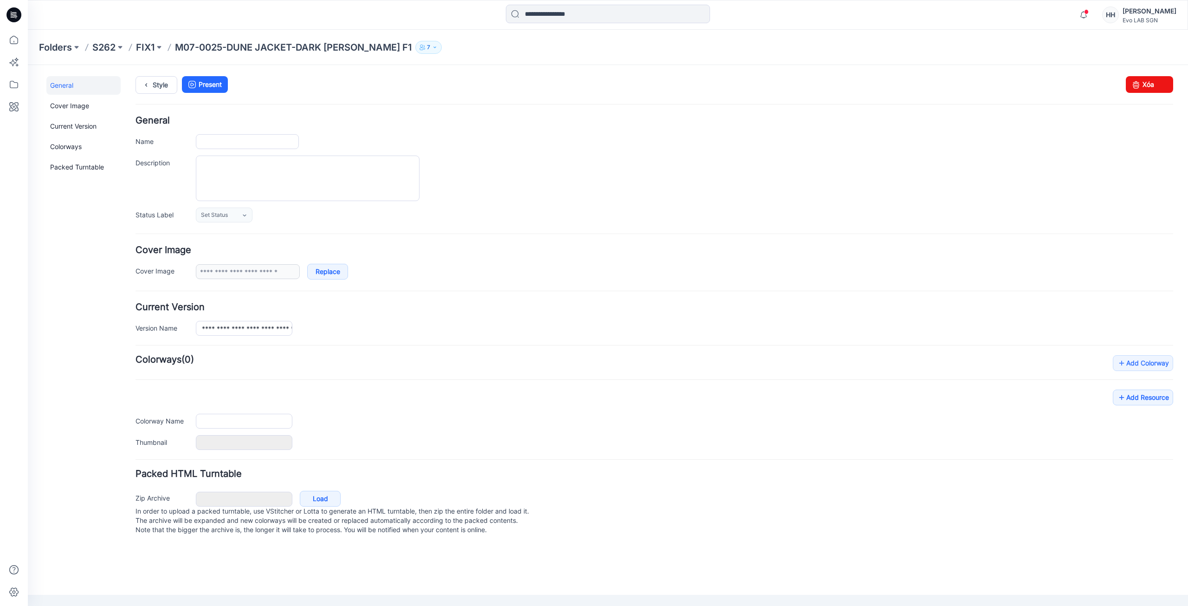
type input "**********"
drag, startPoint x: 1150, startPoint y: 89, endPoint x: 661, endPoint y: 122, distance: 490.7
click at [1150, 89] on link "Xóa" at bounding box center [1149, 84] width 47 height 17
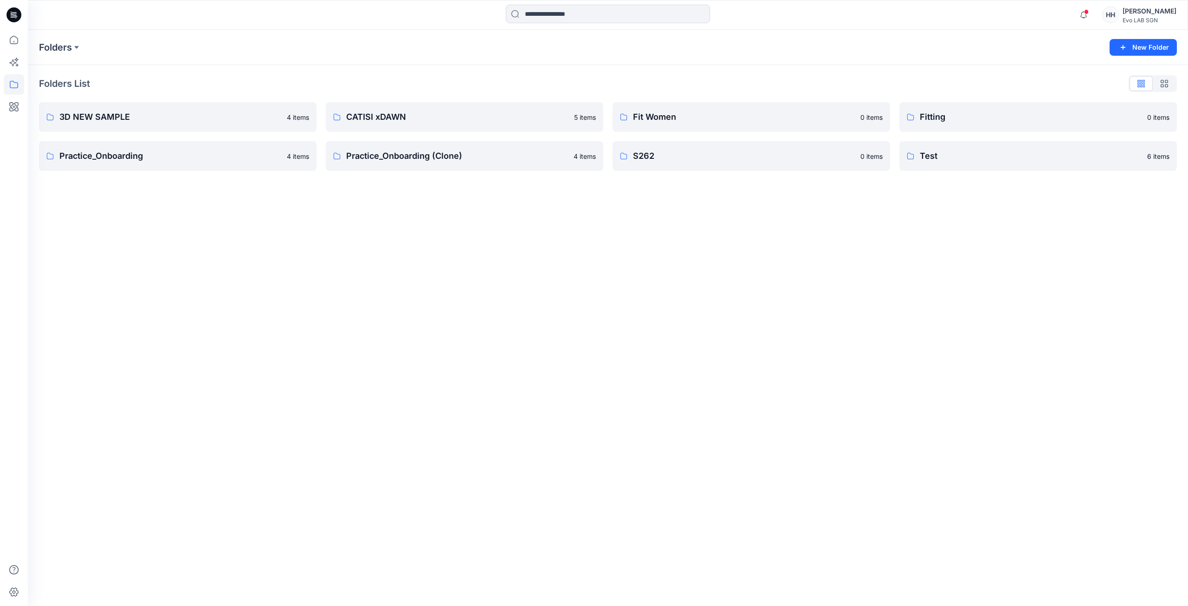
drag, startPoint x: 417, startPoint y: 251, endPoint x: 487, endPoint y: 218, distance: 77.4
click at [418, 251] on div "Folders New Folder Folders List 3D NEW SAMPLE 4 items Practice_Onboarding 4 ite…" at bounding box center [608, 318] width 1160 height 576
click at [694, 162] on p "S262" at bounding box center [750, 155] width 235 height 13
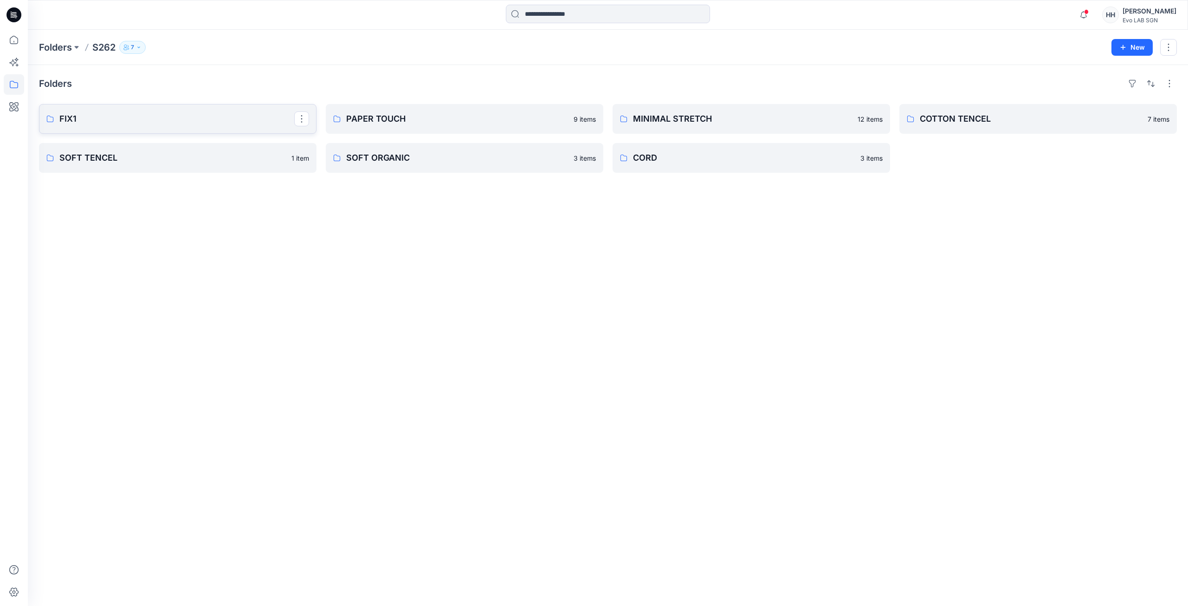
click at [175, 125] on p "FIX1" at bounding box center [176, 118] width 235 height 13
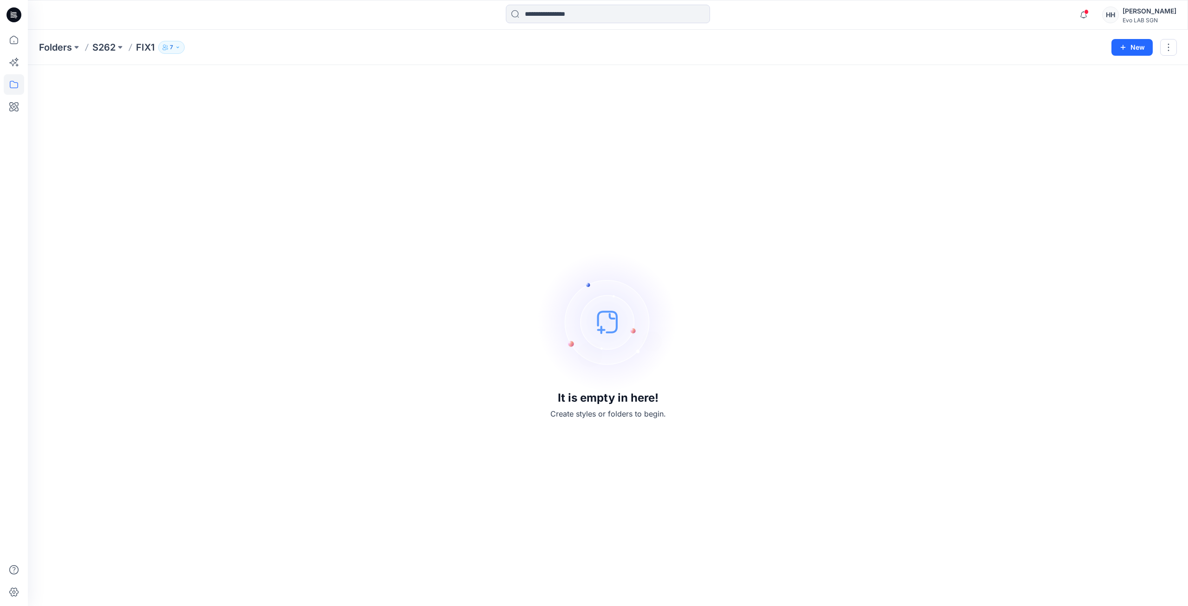
click at [138, 47] on p "FIX1" at bounding box center [145, 47] width 19 height 13
click at [112, 44] on p "S262" at bounding box center [103, 47] width 23 height 13
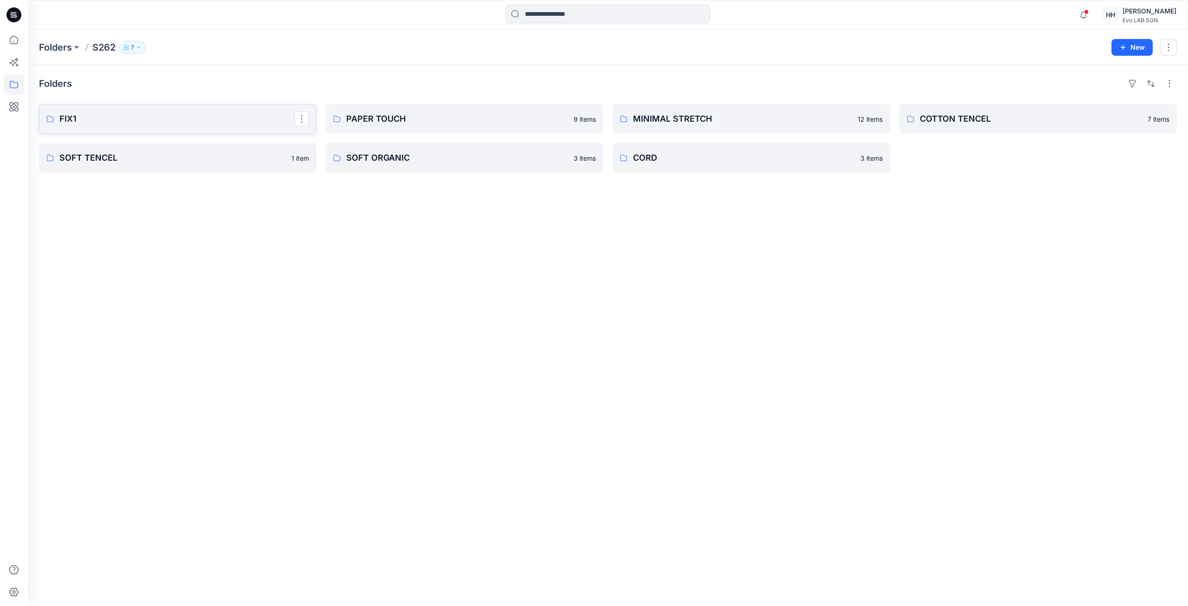
click at [166, 112] on p "FIX1" at bounding box center [176, 118] width 235 height 13
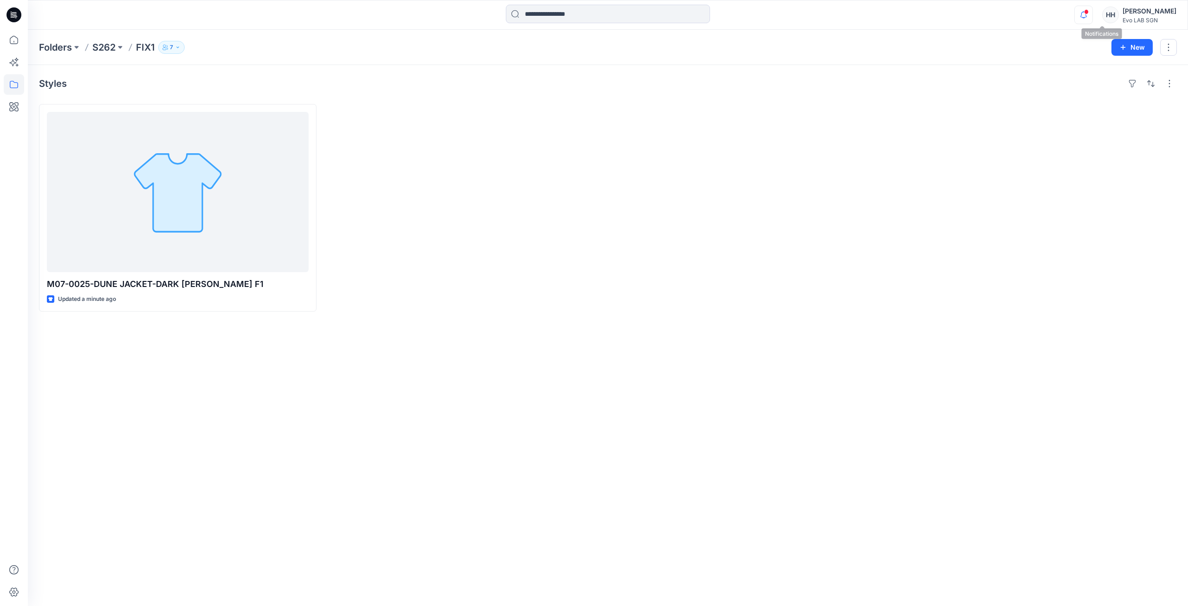
click at [1092, 13] on icon "button" at bounding box center [1084, 15] width 18 height 19
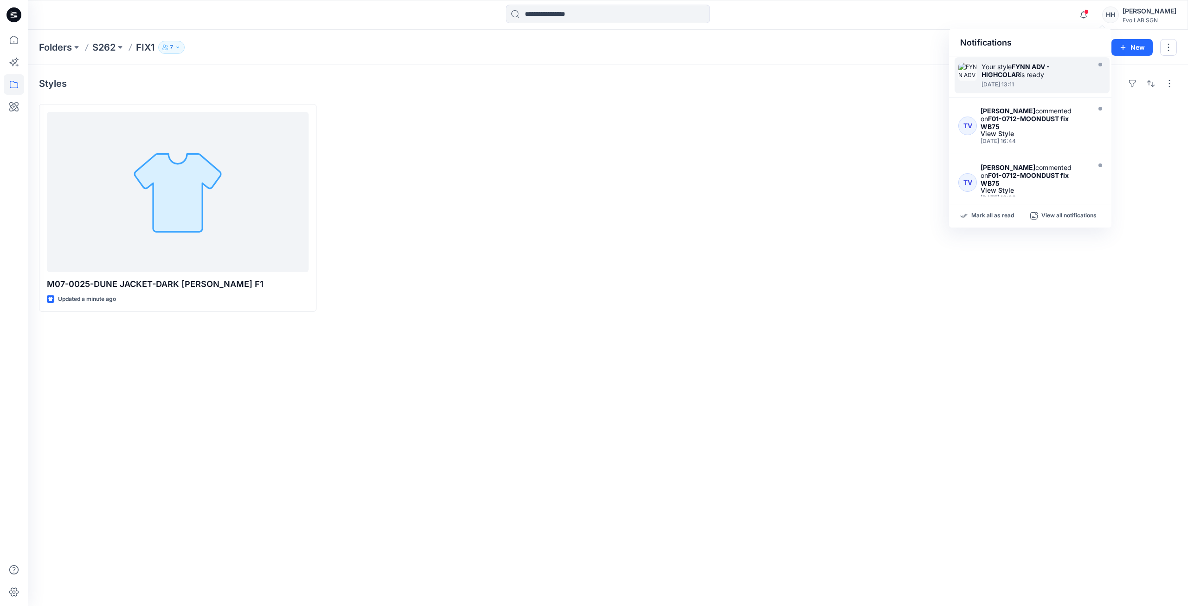
click at [1032, 81] on div "[DATE] 13:11" at bounding box center [1034, 84] width 107 height 6
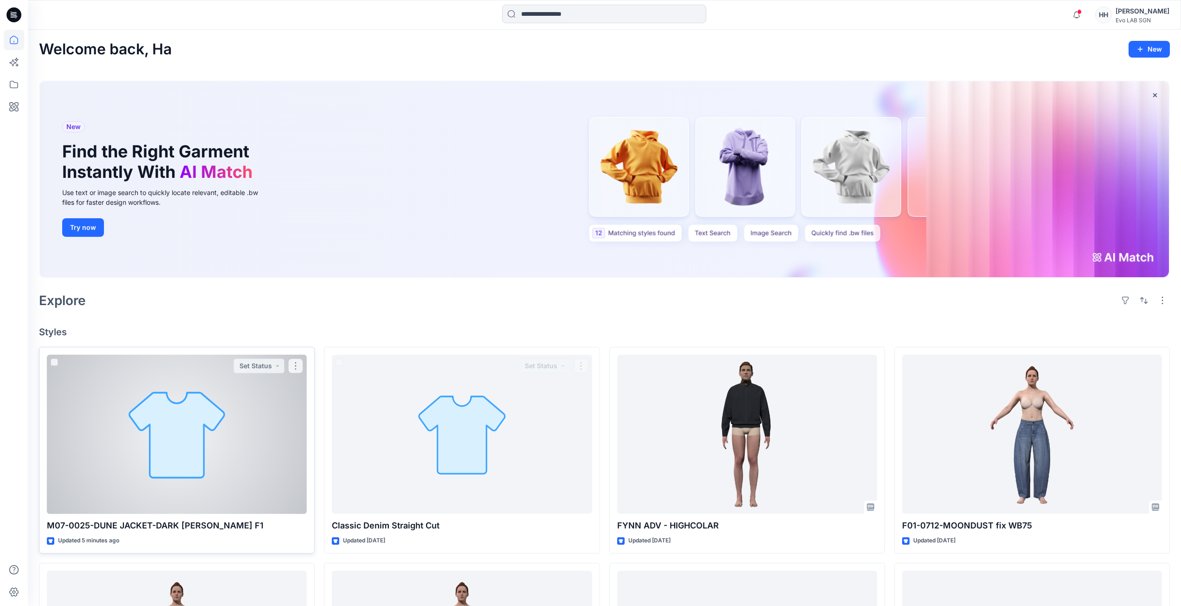
click at [247, 438] on div at bounding box center [177, 434] width 260 height 159
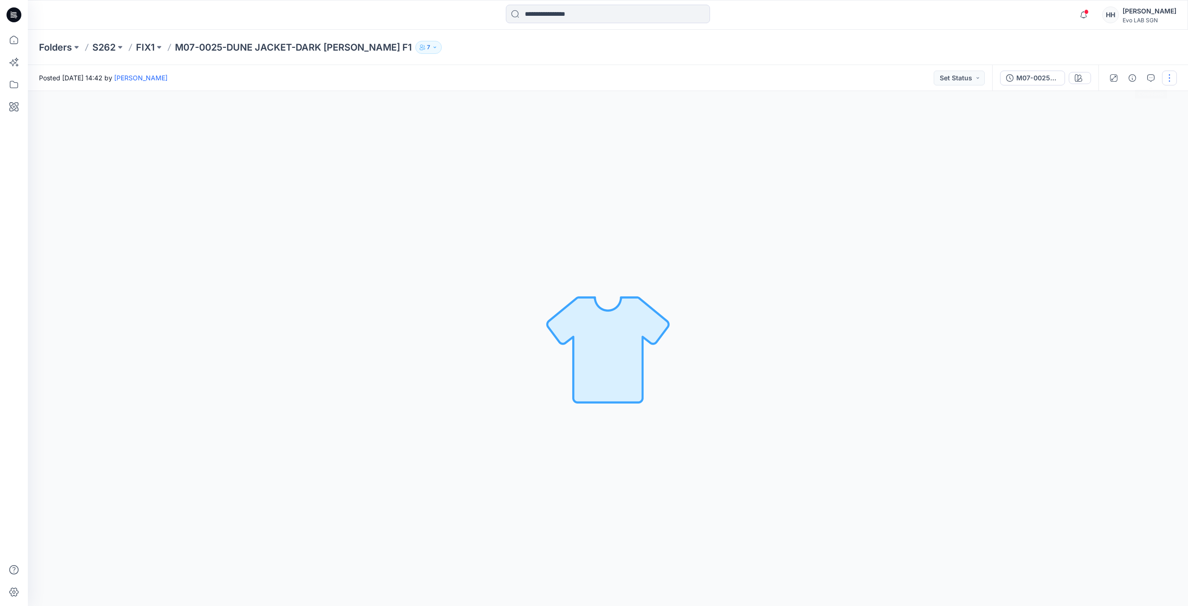
click at [1164, 75] on button "button" at bounding box center [1169, 78] width 15 height 15
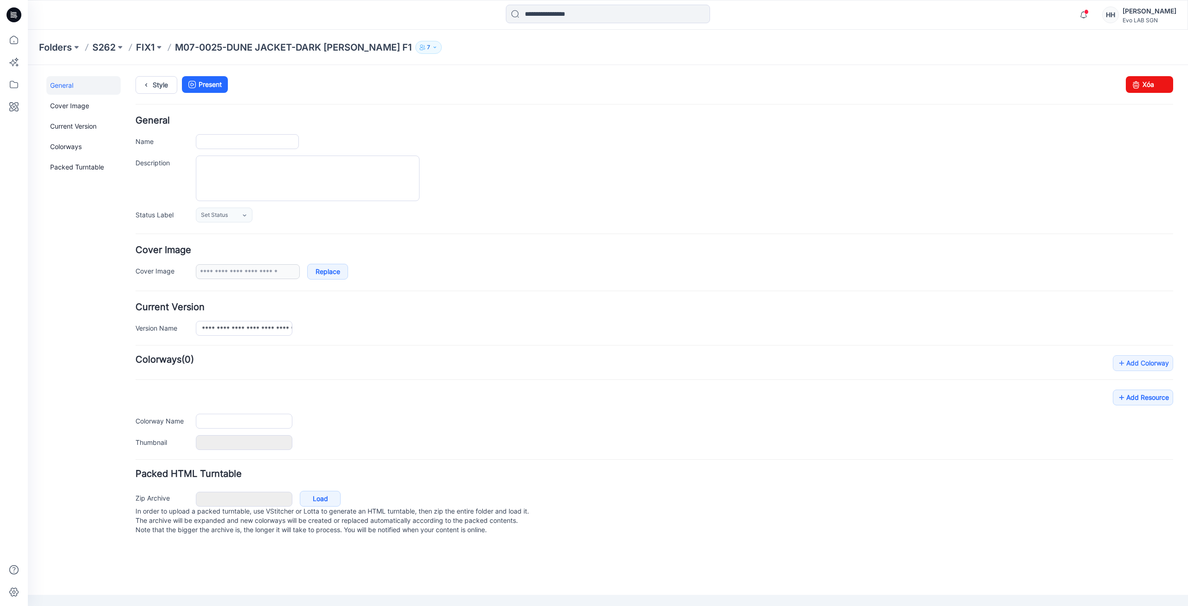
type input "**********"
drag, startPoint x: 1149, startPoint y: 79, endPoint x: 658, endPoint y: 118, distance: 493.0
click at [1149, 79] on link "Xóa" at bounding box center [1149, 84] width 47 height 17
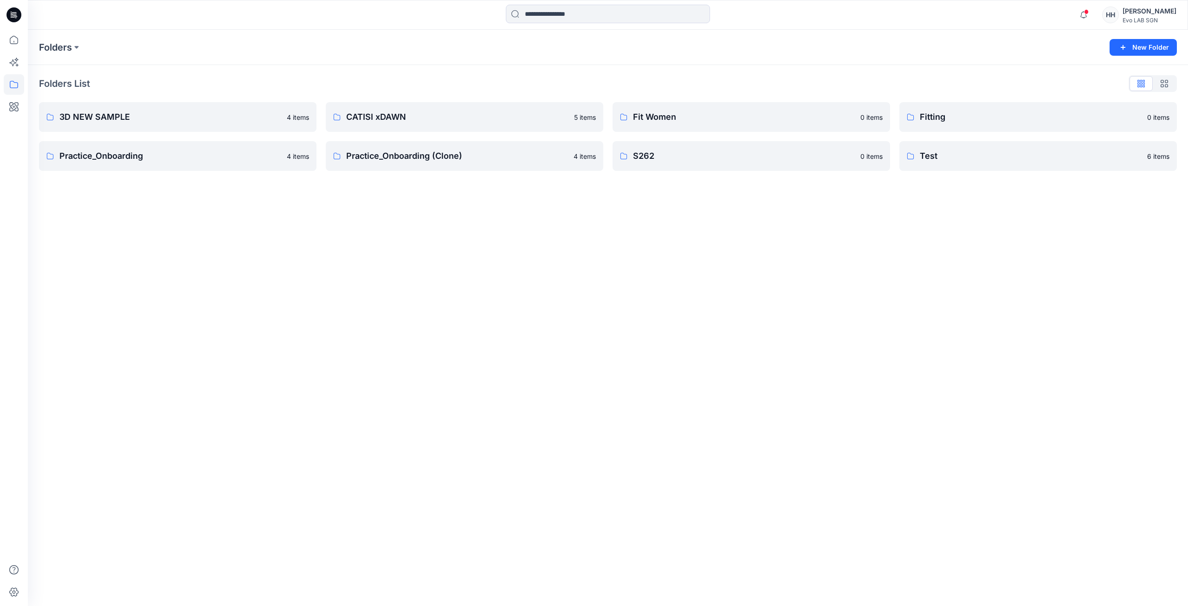
click at [607, 269] on div "Folders New Folder Folders List 3D NEW SAMPLE 4 items Practice_Onboarding 4 ite…" at bounding box center [608, 318] width 1160 height 576
click at [670, 158] on p "S262" at bounding box center [750, 155] width 235 height 13
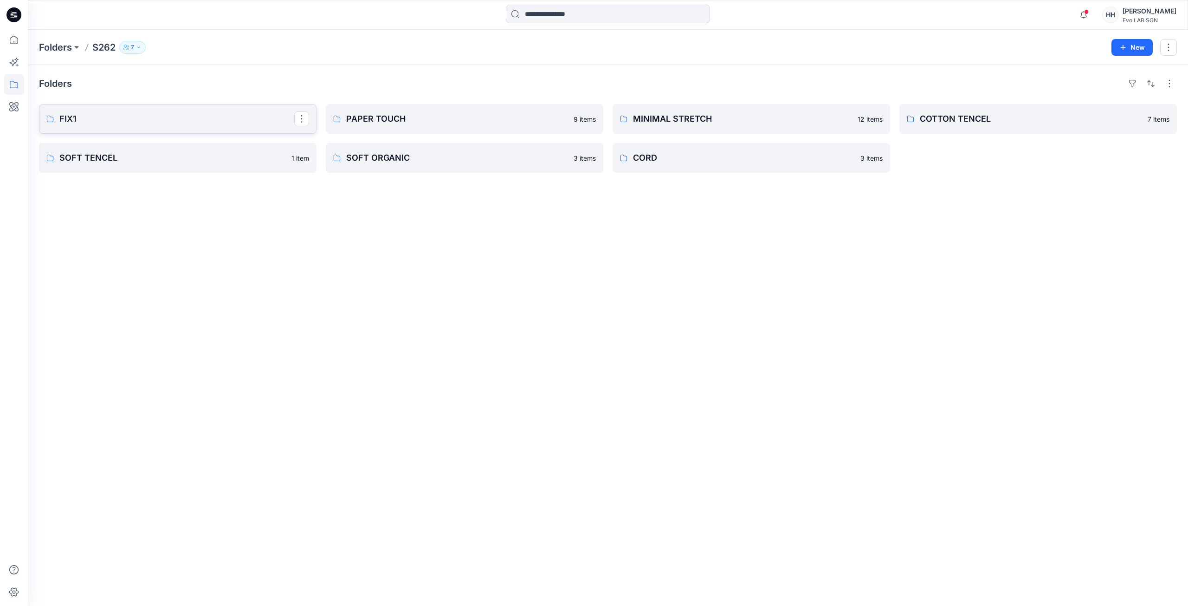
click at [152, 108] on link "FIX1" at bounding box center [178, 119] width 278 height 30
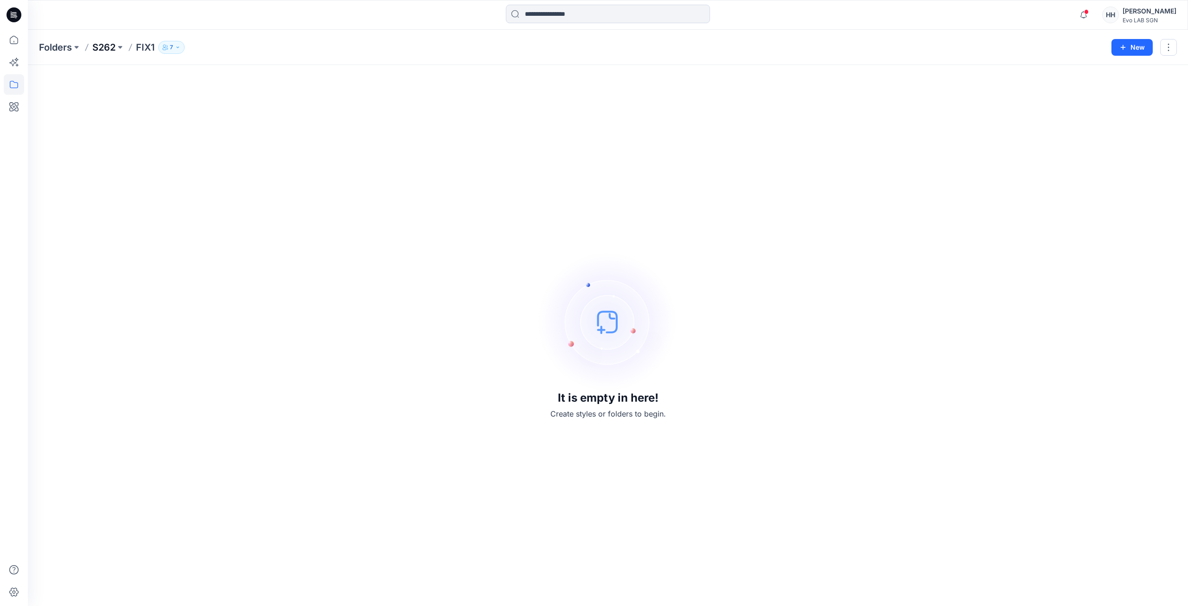
click at [110, 50] on p "S262" at bounding box center [103, 47] width 23 height 13
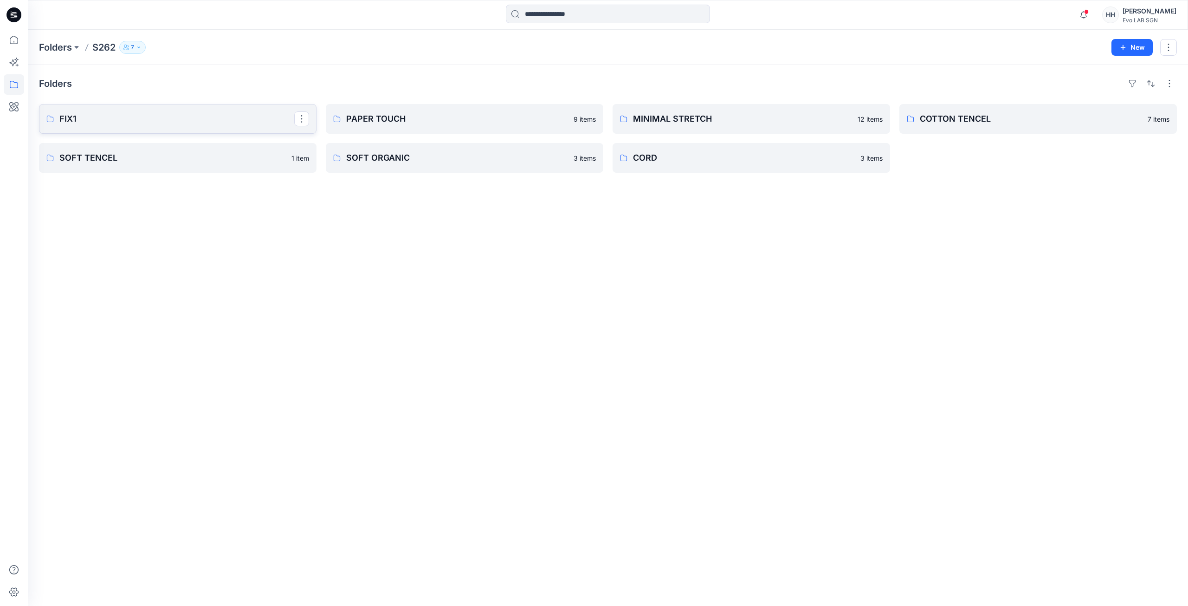
click at [129, 124] on p "FIX1" at bounding box center [176, 118] width 235 height 13
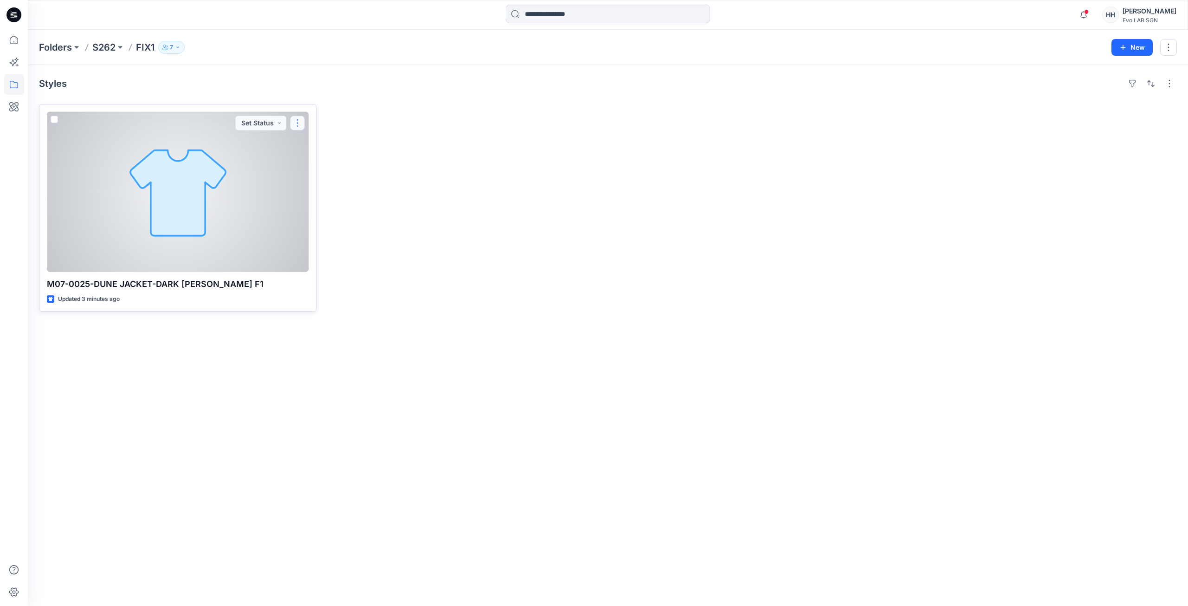
click at [298, 121] on button "button" at bounding box center [297, 123] width 15 height 15
